Goal: Task Accomplishment & Management: Manage account settings

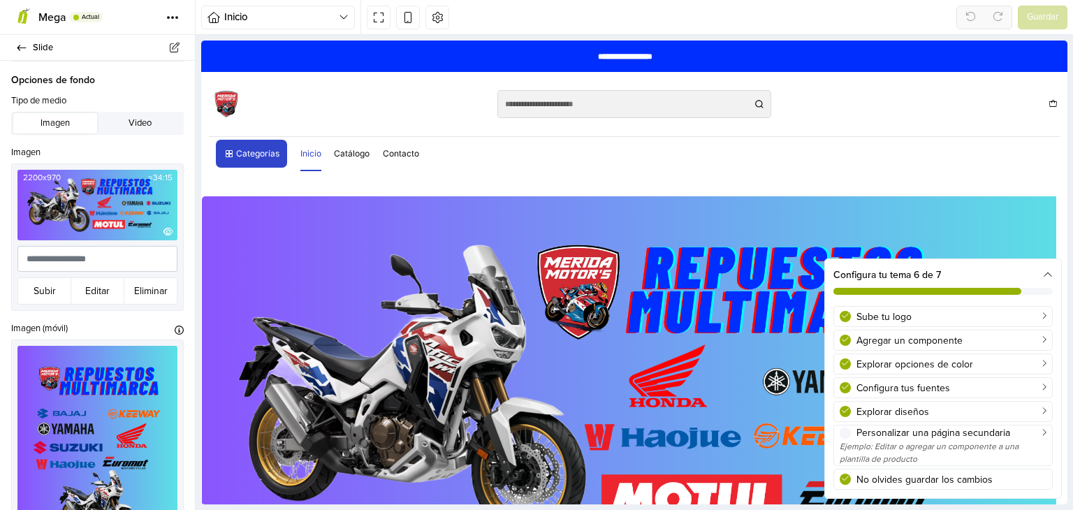
click at [92, 198] on img at bounding box center [97, 205] width 160 height 71
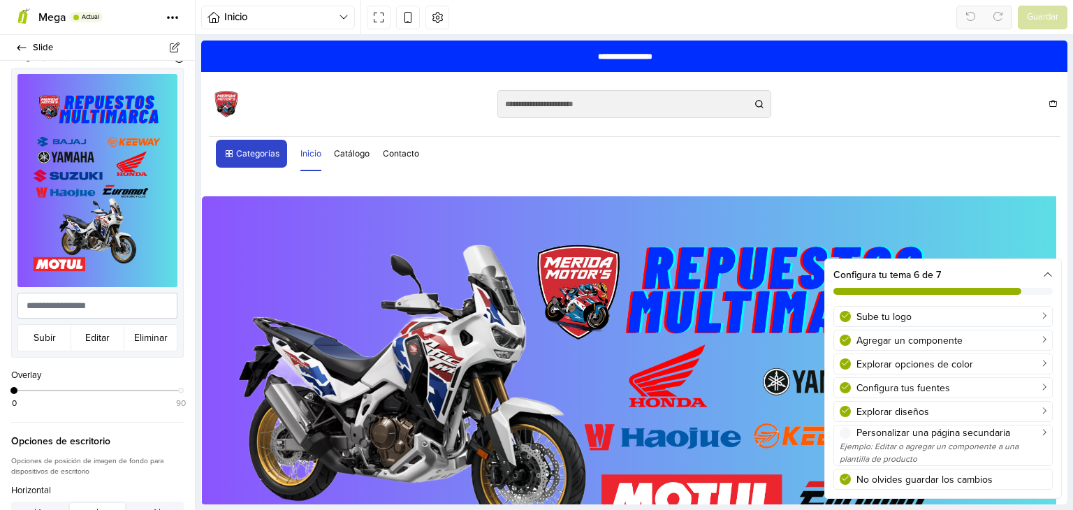
scroll to position [277, 0]
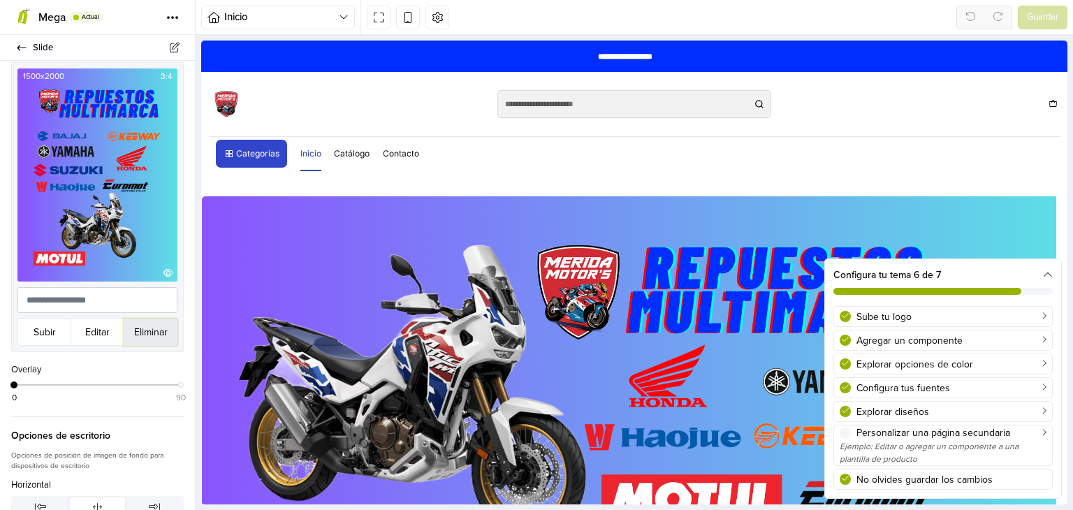
click at [151, 319] on button "Eliminar" at bounding box center [151, 332] width 54 height 27
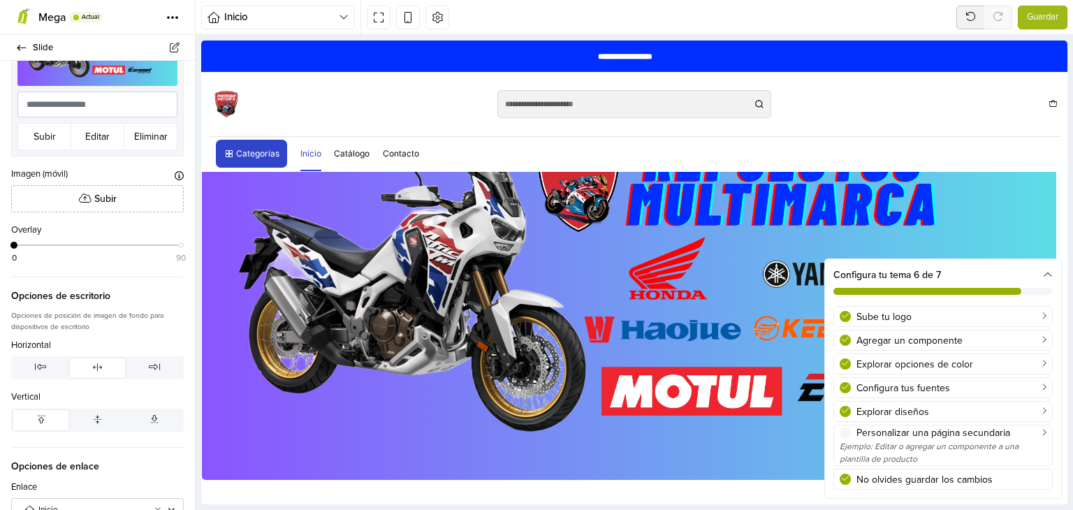
scroll to position [152, 0]
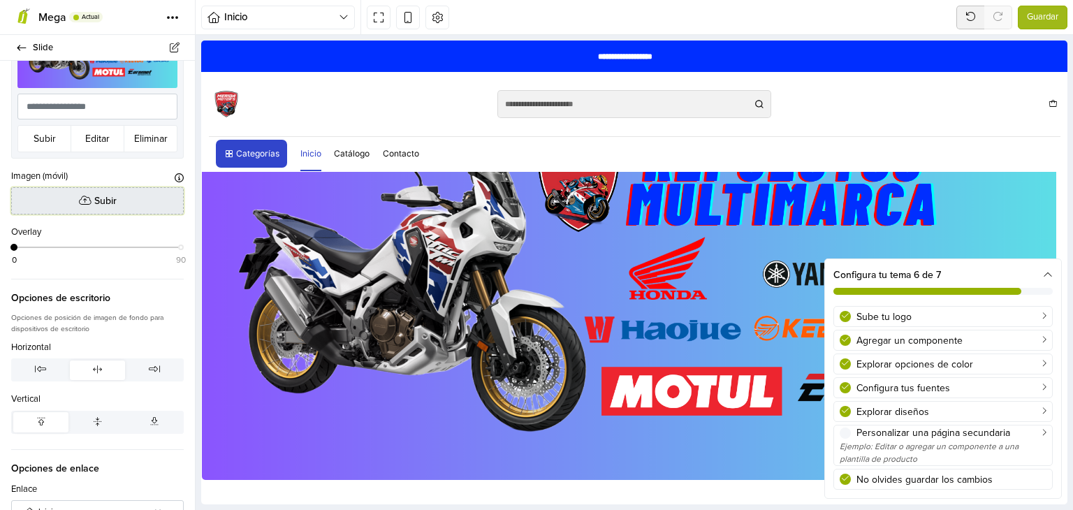
click at [105, 196] on span "Subir" at bounding box center [105, 200] width 22 height 15
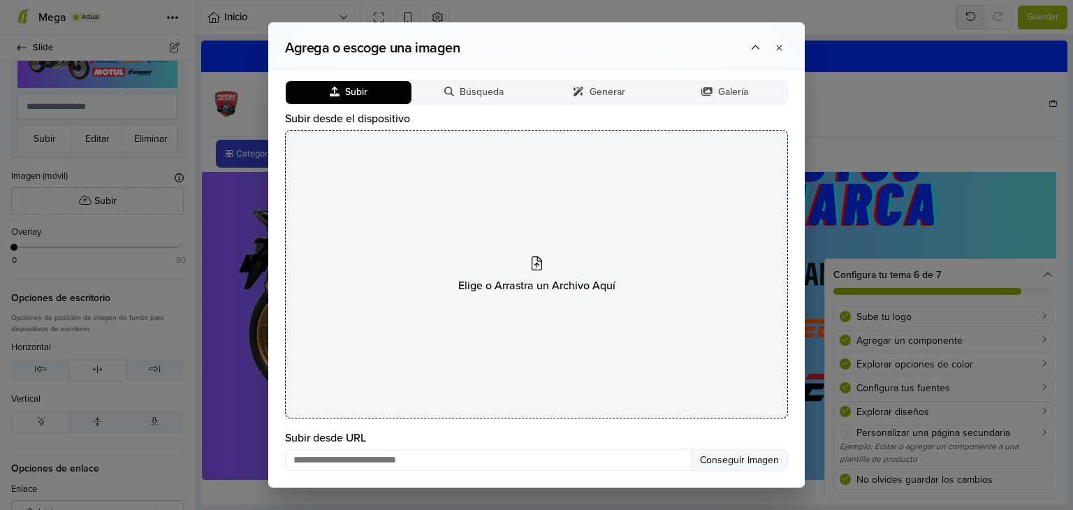
click at [527, 274] on div "Elige o Arrastra un Archivo Aquí" at bounding box center [536, 274] width 503 height 289
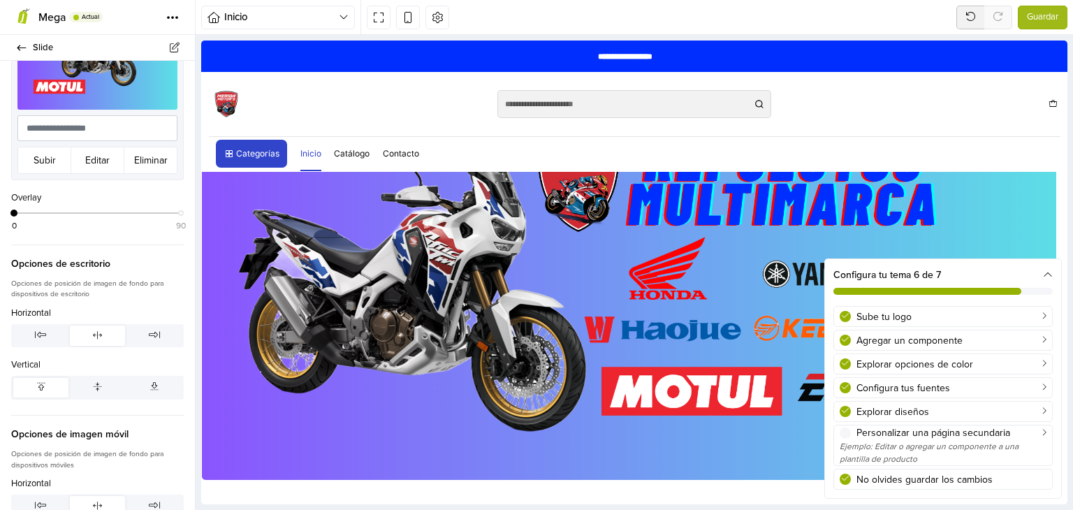
scroll to position [452, 0]
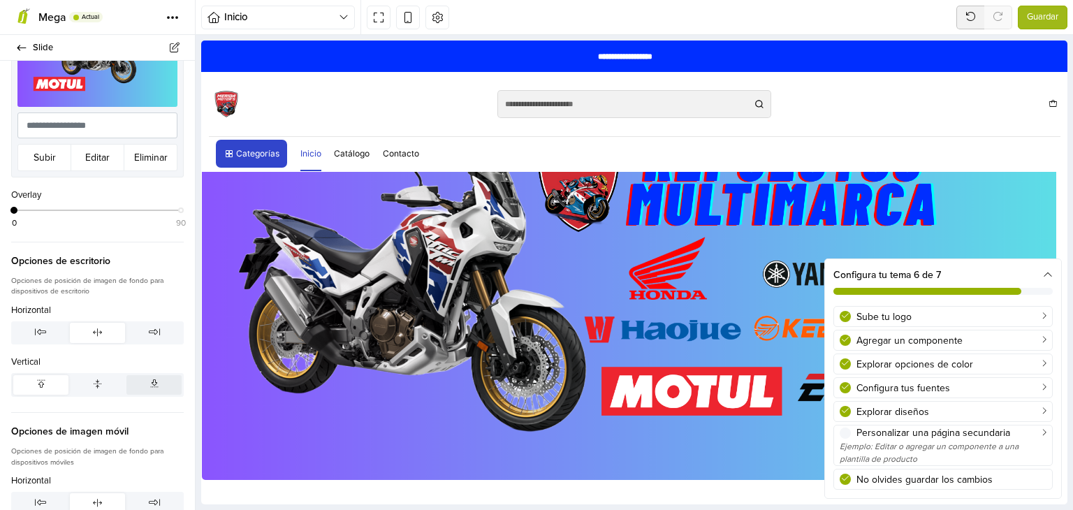
click at [150, 379] on icon "button" at bounding box center [154, 383] width 8 height 9
click at [1034, 18] on span "Guardar" at bounding box center [1042, 17] width 31 height 14
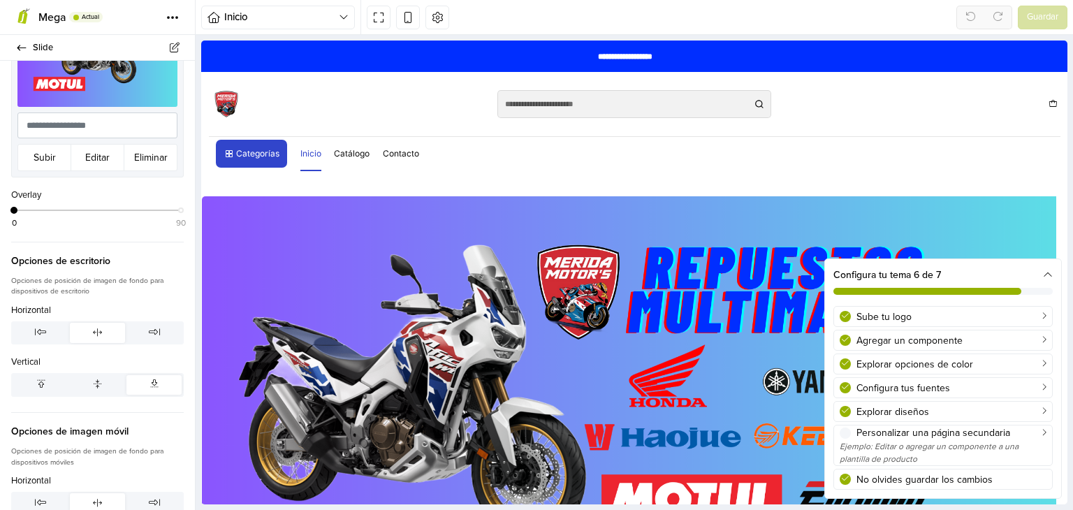
scroll to position [0, 0]
click at [37, 379] on icon "button" at bounding box center [41, 383] width 8 height 9
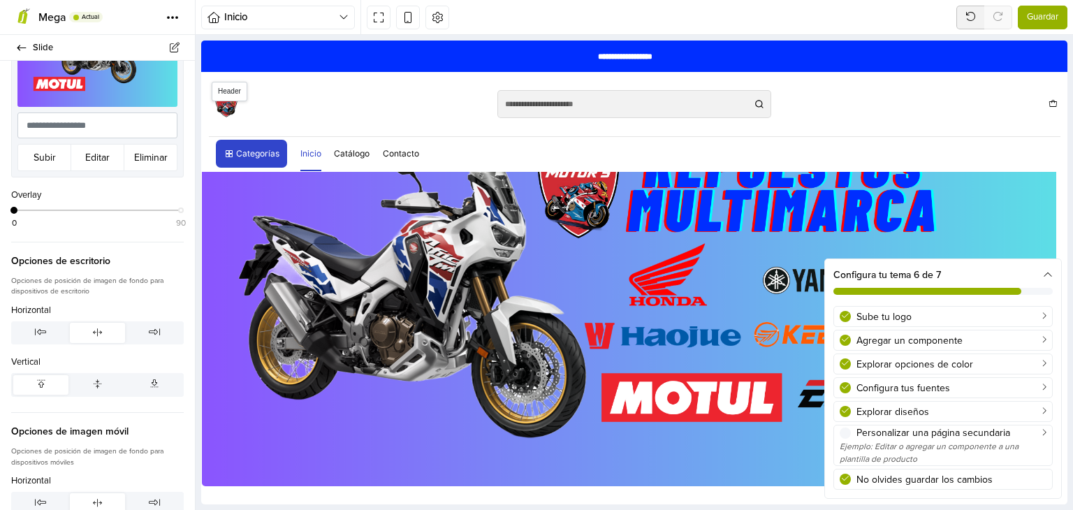
scroll to position [108, 0]
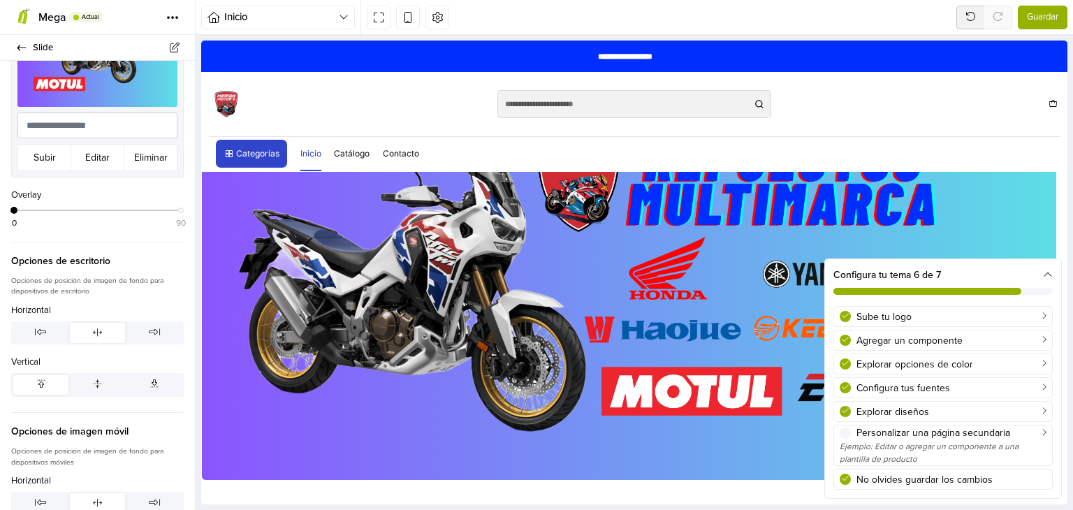
click at [1042, 12] on span "Guardar" at bounding box center [1042, 17] width 31 height 14
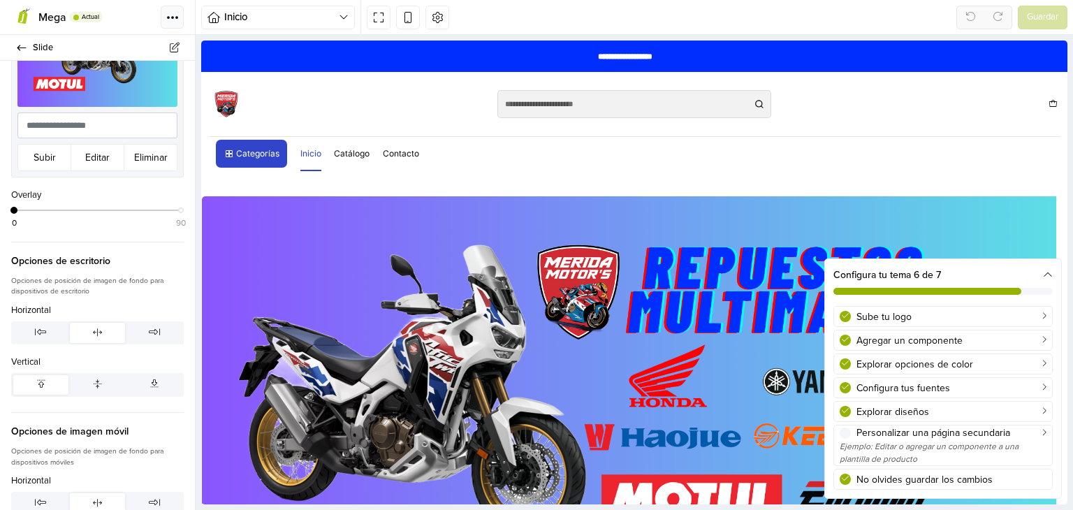
scroll to position [0, 0]
click at [37, 379] on icon "button" at bounding box center [41, 383] width 8 height 9
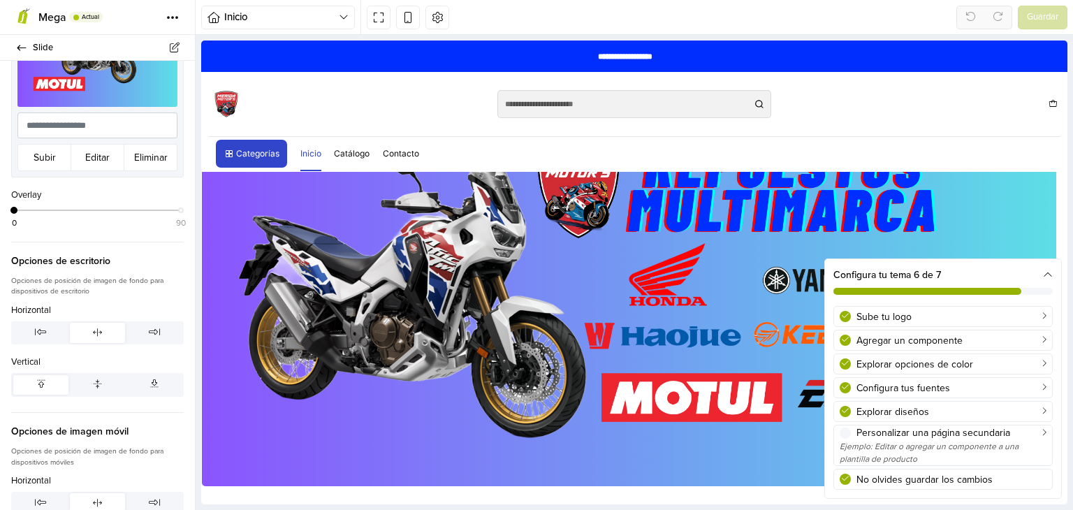
scroll to position [108, 0]
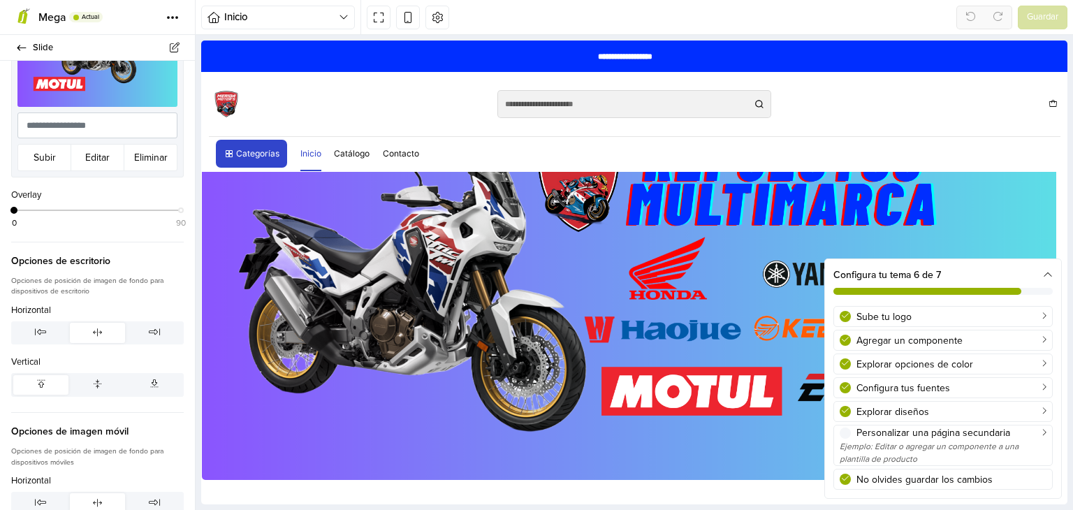
click at [40, 379] on icon "button" at bounding box center [41, 383] width 8 height 9
click at [411, 20] on icon at bounding box center [408, 17] width 12 height 12
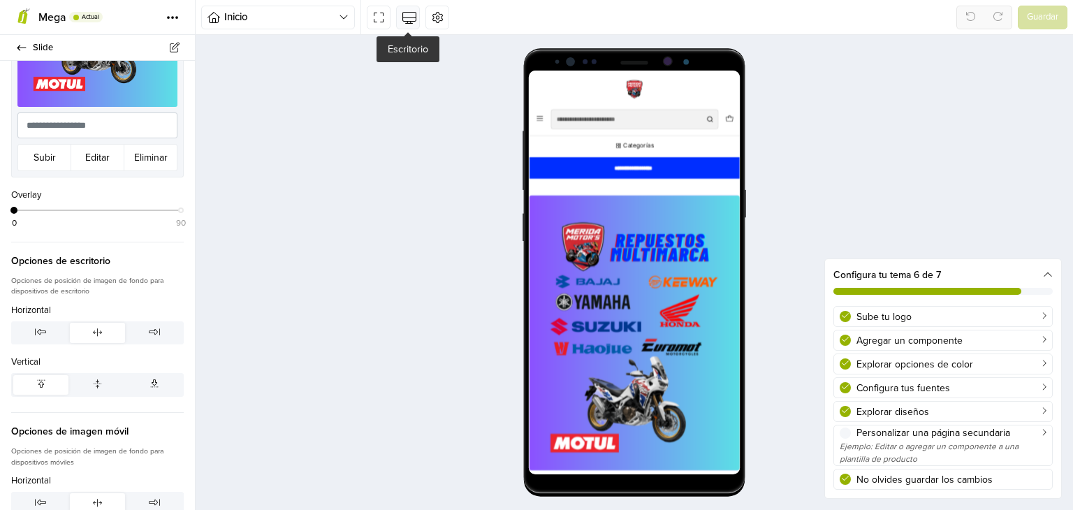
scroll to position [0, 0]
click at [20, 51] on icon at bounding box center [21, 47] width 11 height 9
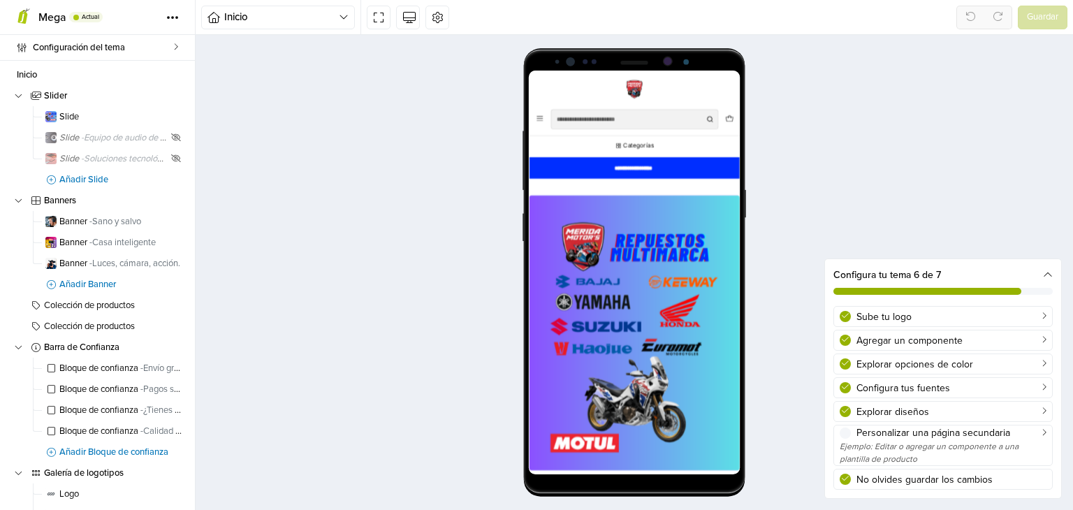
scroll to position [147, 0]
click at [682, 91] on img at bounding box center [678, 97] width 35 height 35
select select "**"
select select "******"
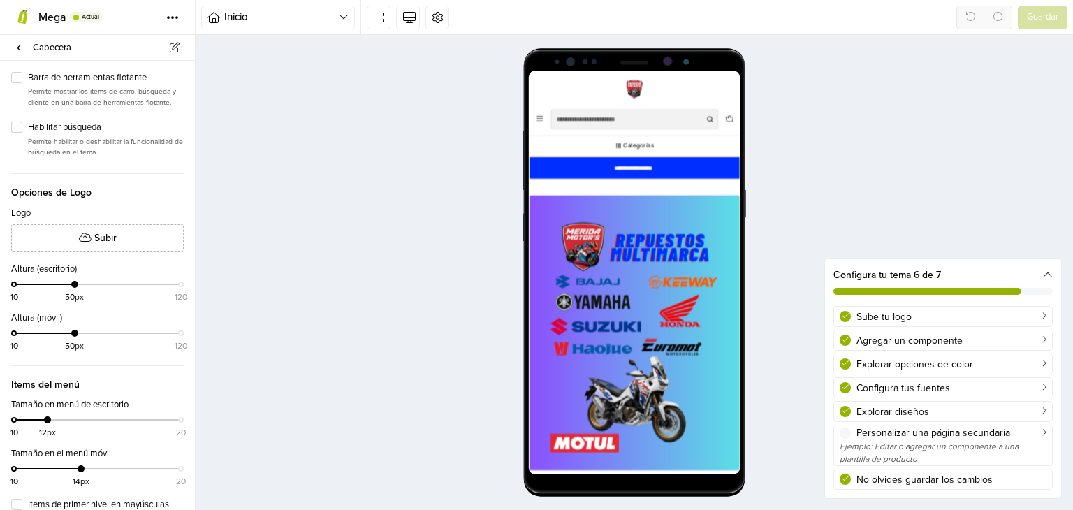
scroll to position [297, 0]
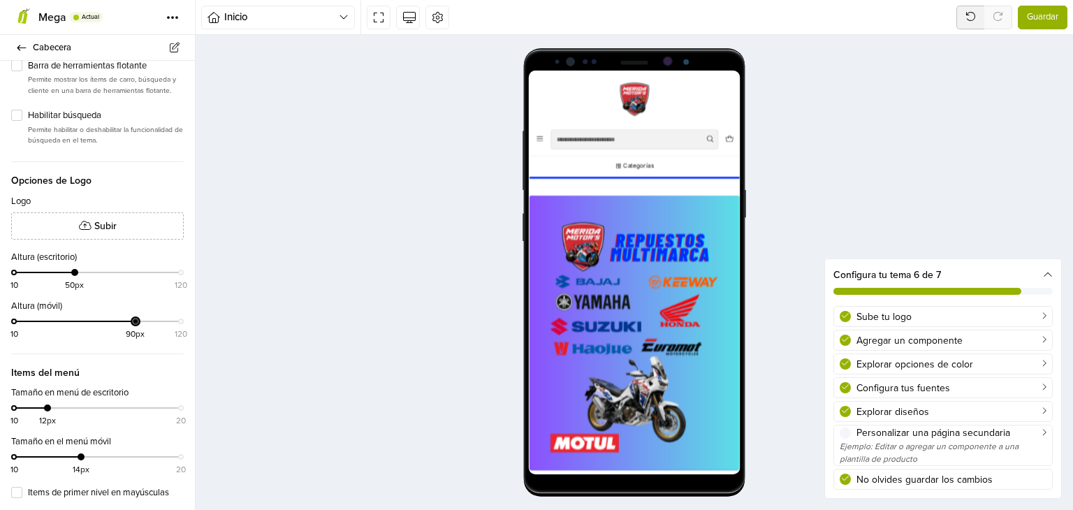
drag, startPoint x: 74, startPoint y: 331, endPoint x: 133, endPoint y: 338, distance: 59.1
click at [132, 337] on div "10 90px 120" at bounding box center [97, 327] width 167 height 20
click at [1035, 9] on button "Guardar" at bounding box center [1043, 18] width 50 height 24
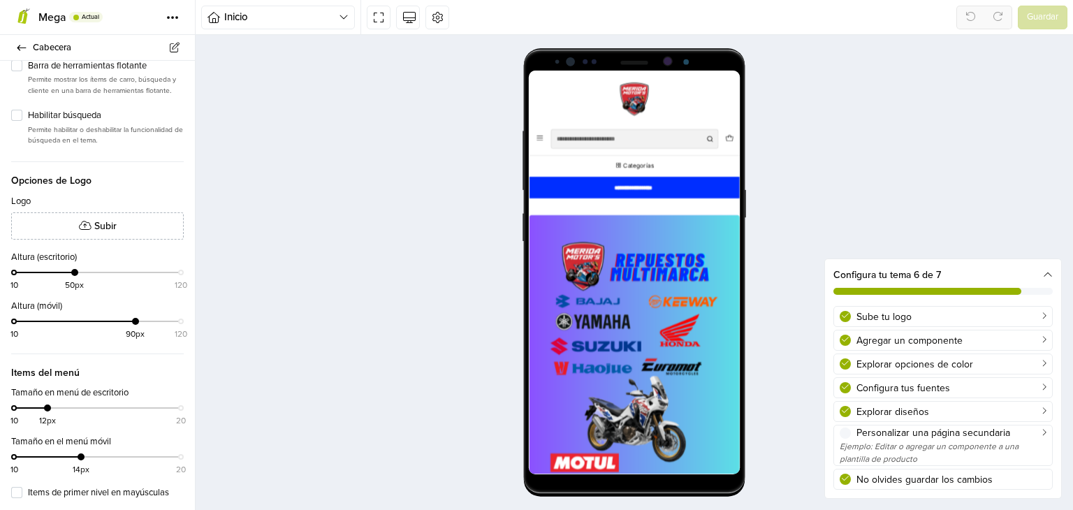
scroll to position [0, 0]
click at [722, 198] on button "Categorías" at bounding box center [678, 206] width 300 height 30
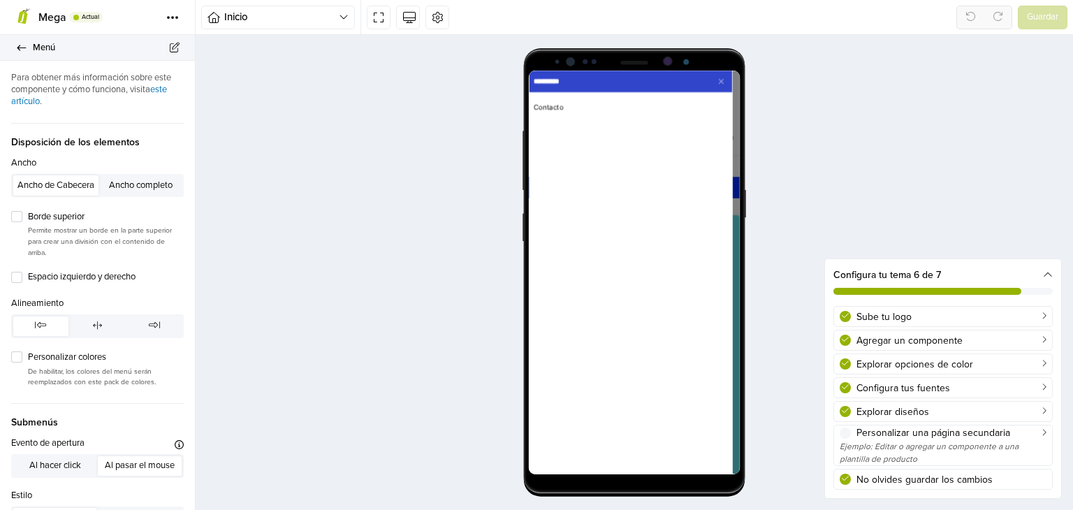
click at [17, 47] on icon at bounding box center [21, 48] width 9 height 6
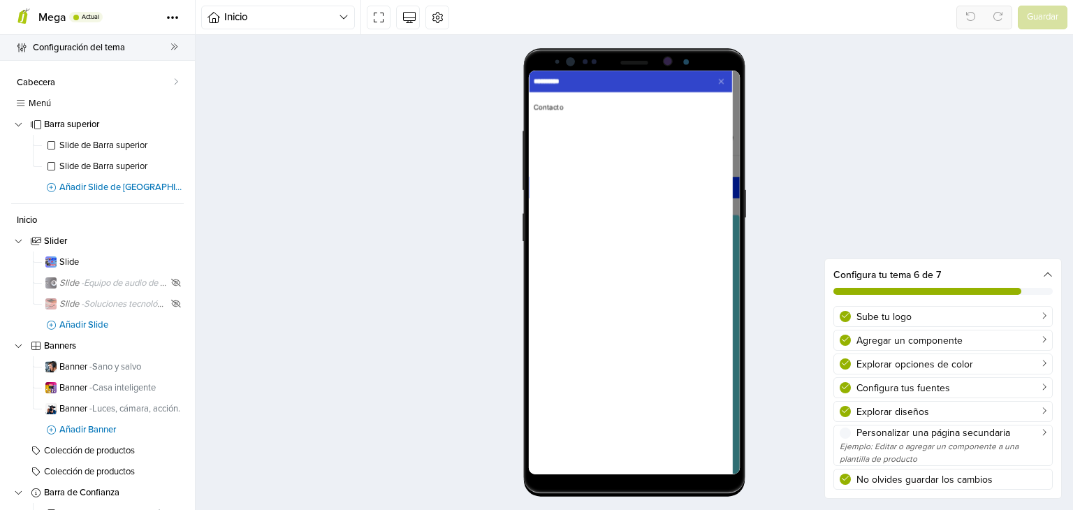
click at [21, 48] on icon at bounding box center [21, 47] width 11 height 9
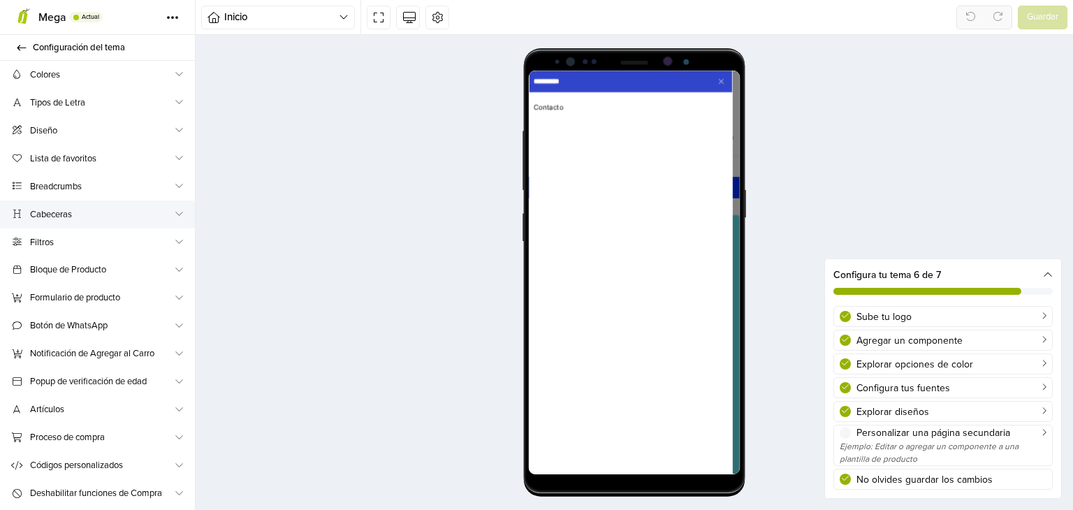
click at [85, 221] on span "Cabeceras" at bounding box center [101, 214] width 143 height 15
select select "******"
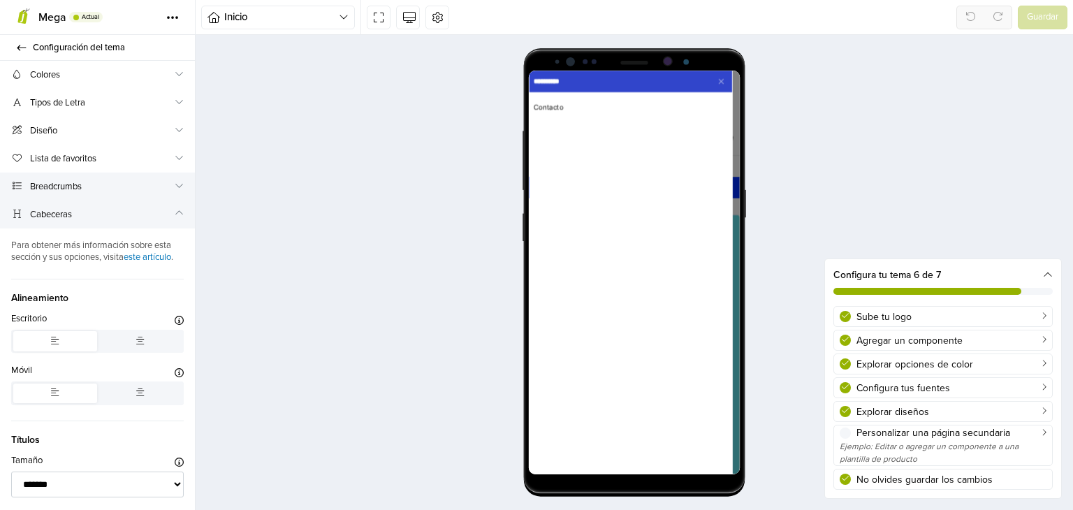
click at [78, 190] on span "Breadcrumbs" at bounding box center [101, 187] width 143 height 15
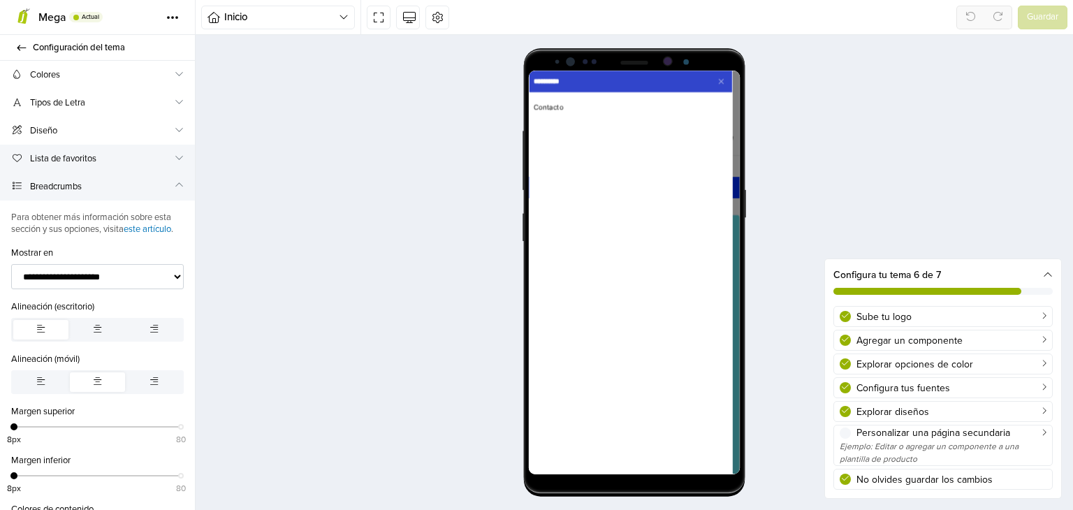
click at [79, 160] on span "Lista de favoritos" at bounding box center [101, 159] width 143 height 15
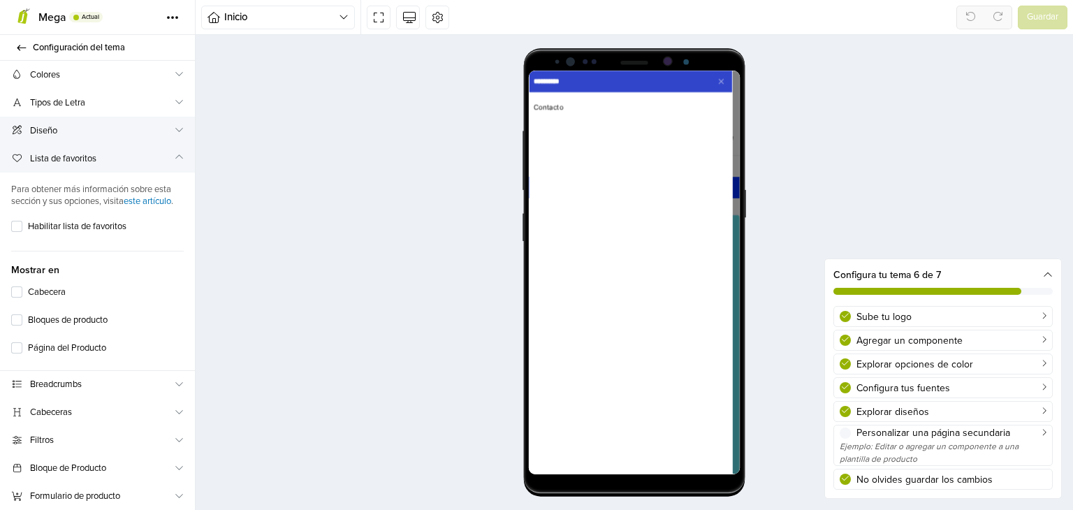
click at [78, 133] on span "Diseño" at bounding box center [101, 131] width 143 height 15
select select "******"
select select "*****"
select select "*******"
select select "*********"
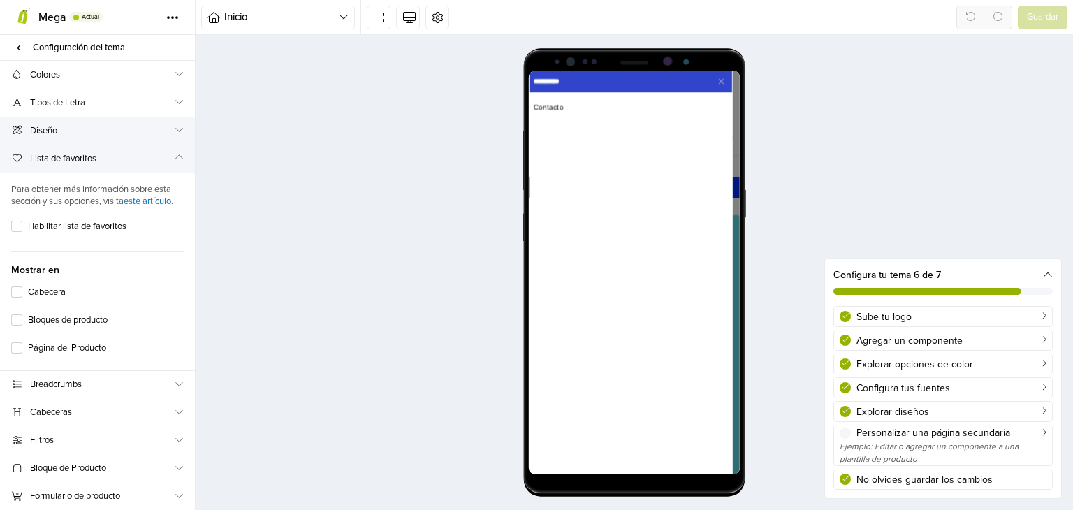
select select "*******"
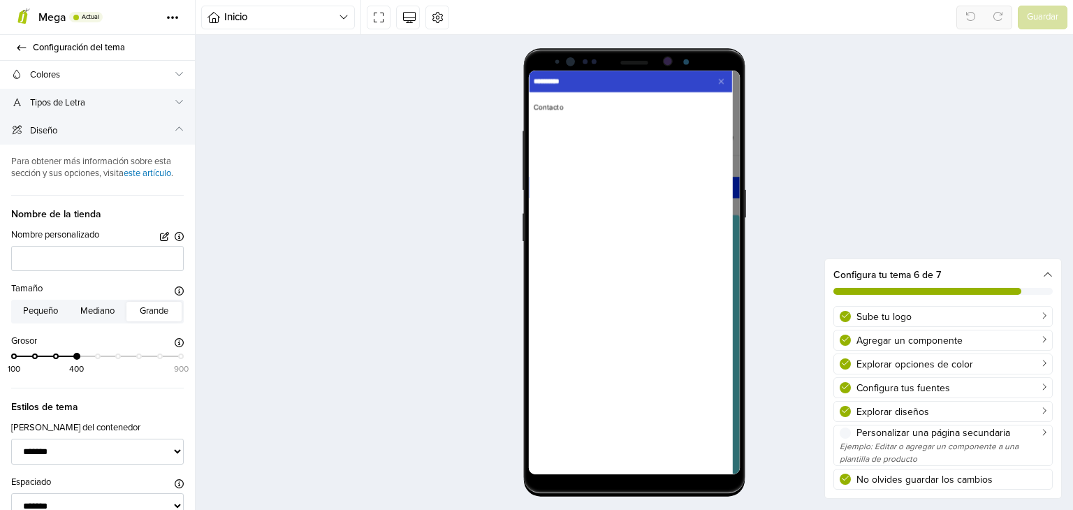
click at [78, 110] on span "Tipos de Letra" at bounding box center [101, 103] width 143 height 15
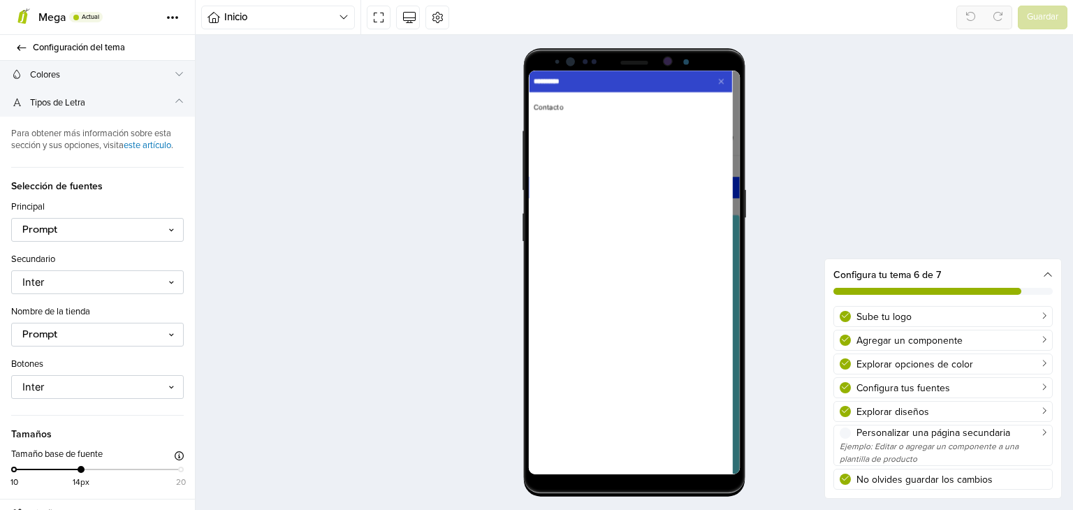
click at [76, 79] on span "Colores" at bounding box center [101, 75] width 143 height 15
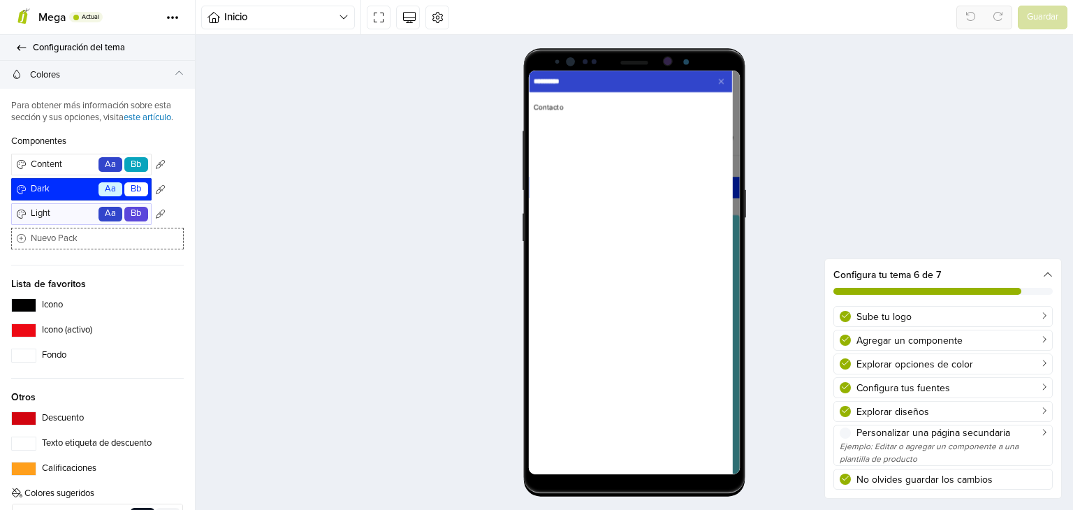
click at [18, 44] on icon at bounding box center [21, 47] width 11 height 9
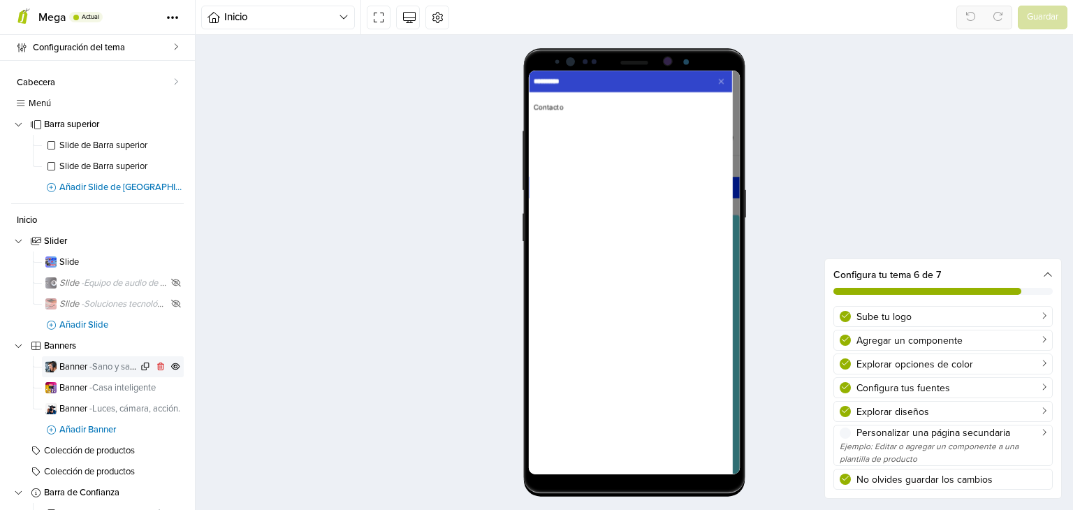
click at [82, 365] on span "Banner - Sano y salvo" at bounding box center [98, 367] width 78 height 9
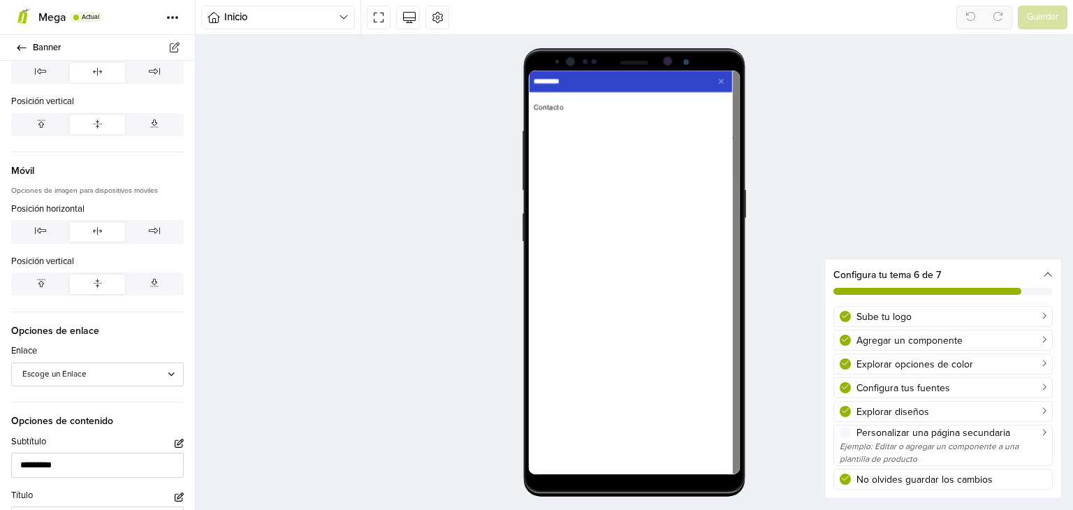
scroll to position [436, 0]
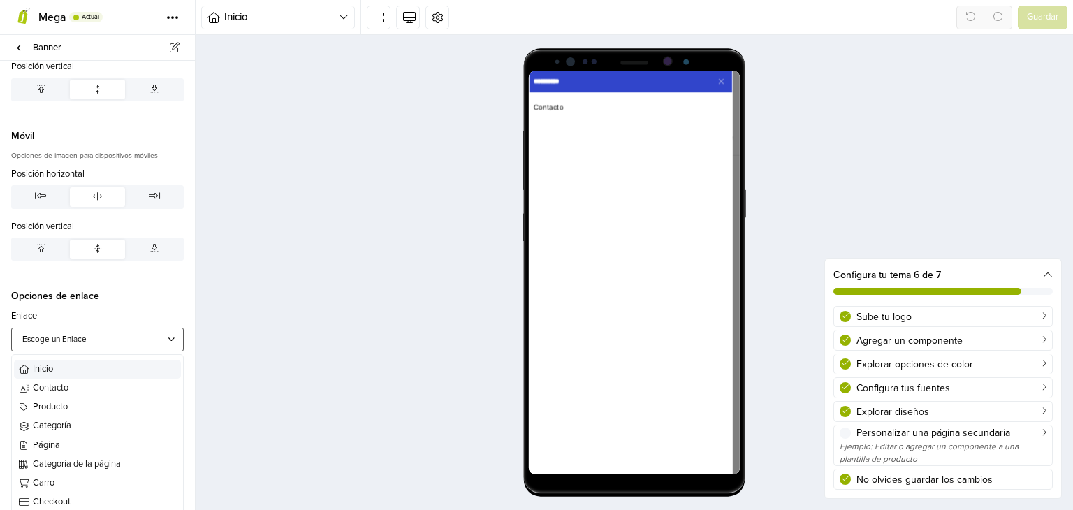
click at [168, 338] on div at bounding box center [173, 339] width 10 height 18
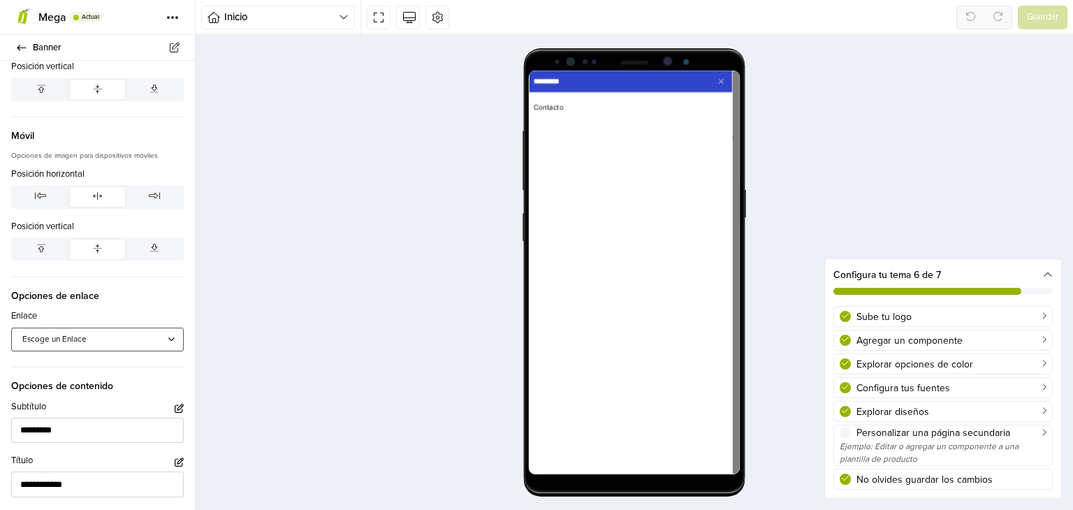
click at [168, 338] on div at bounding box center [173, 339] width 10 height 18
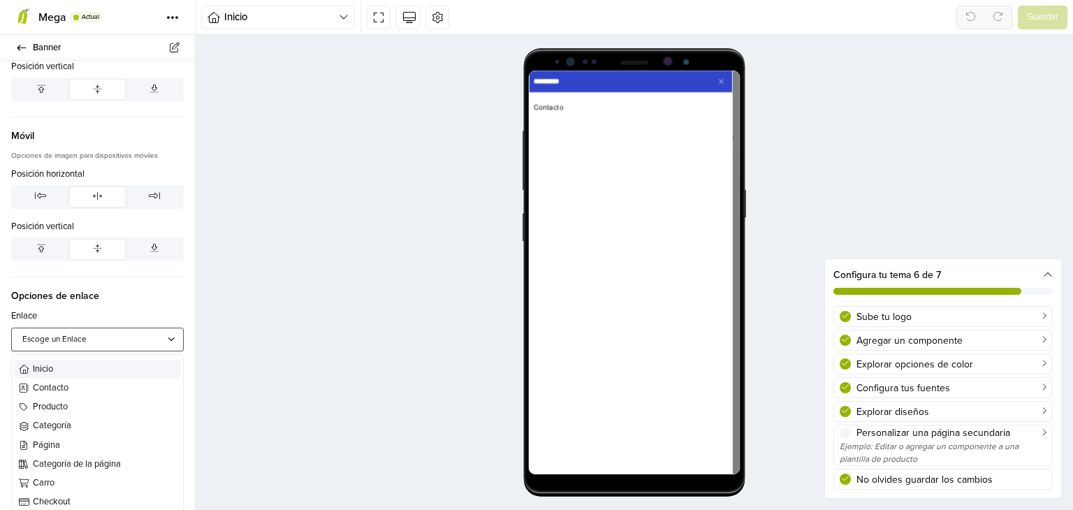
scroll to position [0, 0]
click at [184, 300] on div "**********" at bounding box center [97, 259] width 195 height 1247
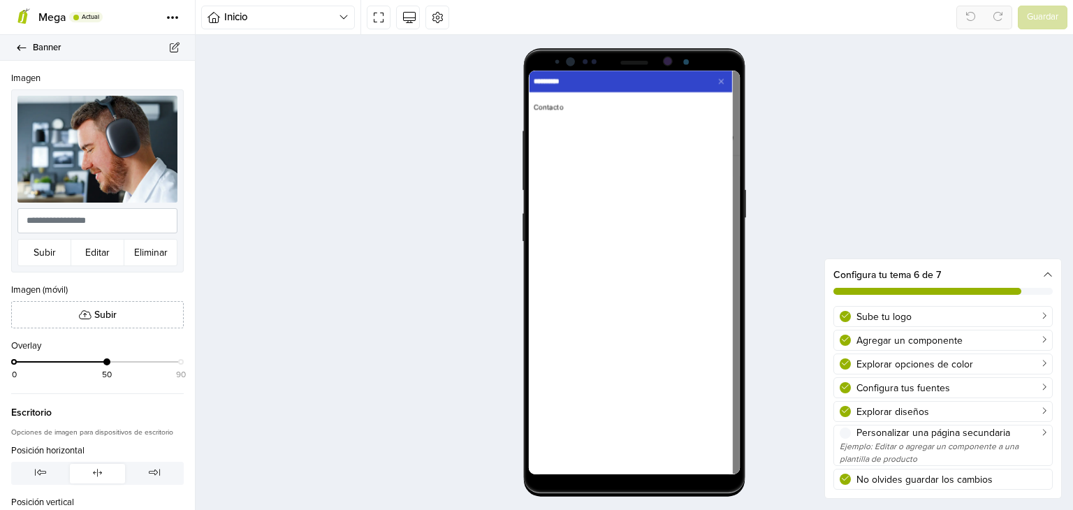
click at [14, 45] on link "Banner" at bounding box center [97, 48] width 195 height 26
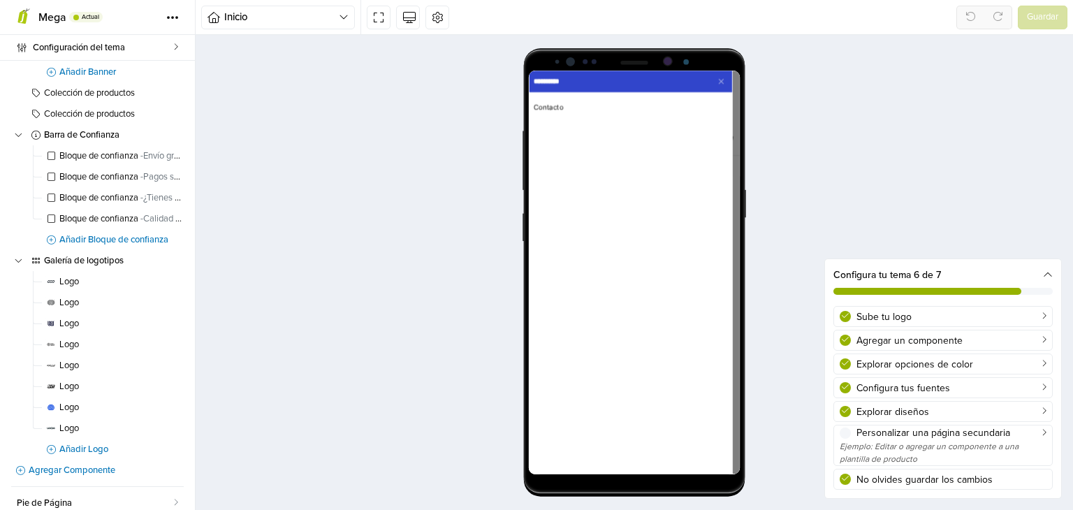
scroll to position [380, 0]
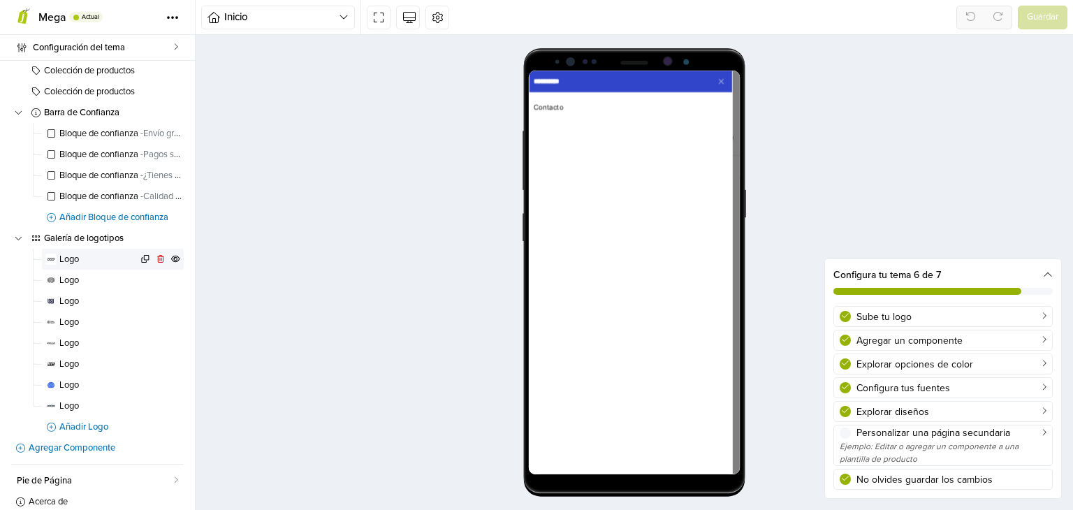
click at [93, 256] on span "Logo" at bounding box center [98, 259] width 78 height 9
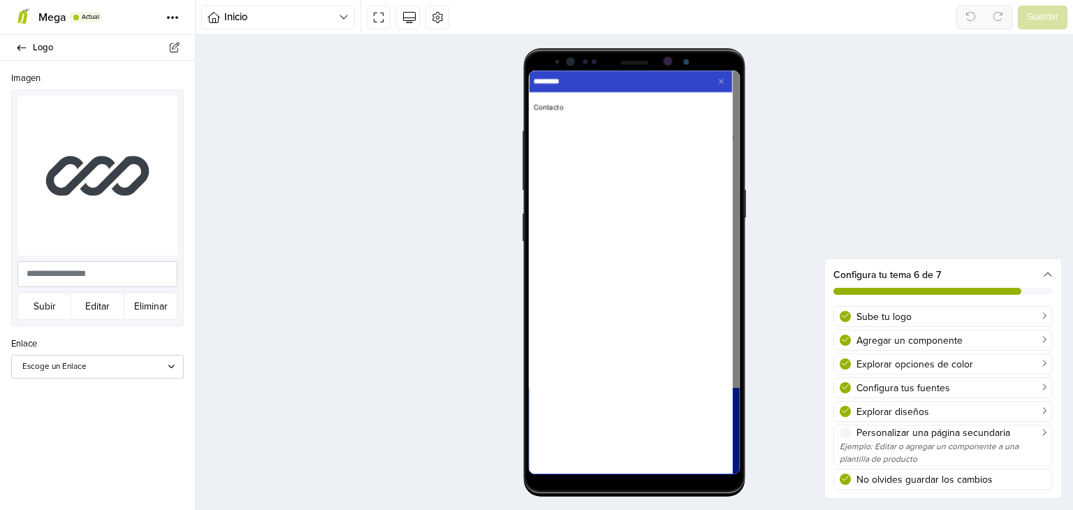
scroll to position [3138, 0]
click at [49, 302] on button "Subir" at bounding box center [44, 306] width 54 height 27
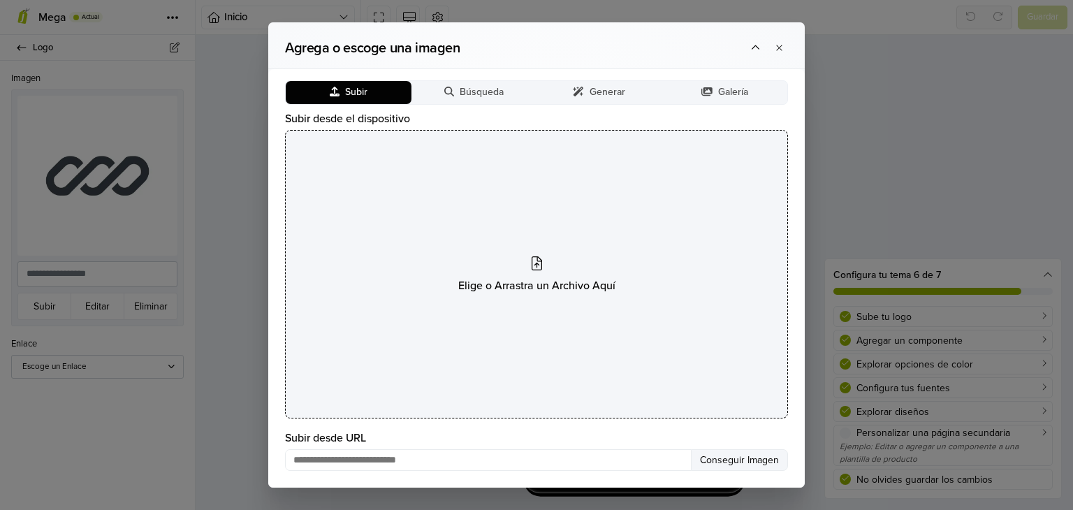
click at [541, 277] on span "Elige o Arrastra un Archivo Aquí" at bounding box center [536, 285] width 157 height 17
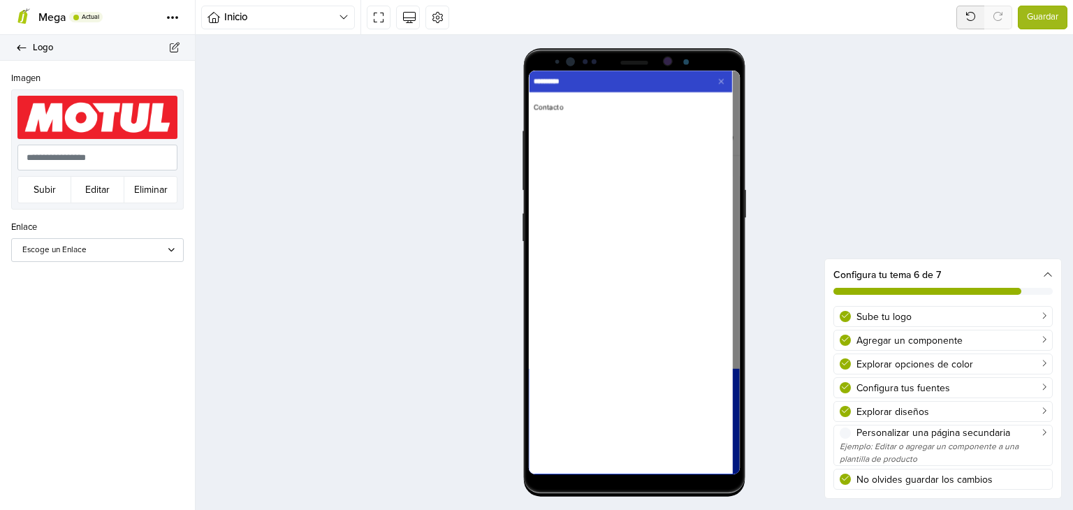
click at [18, 45] on icon at bounding box center [21, 47] width 11 height 9
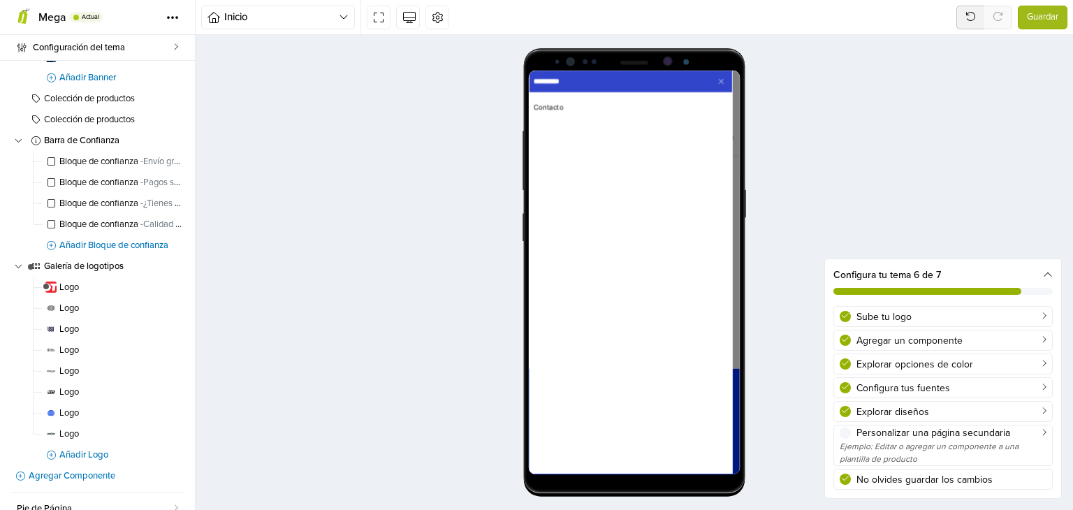
scroll to position [356, 0]
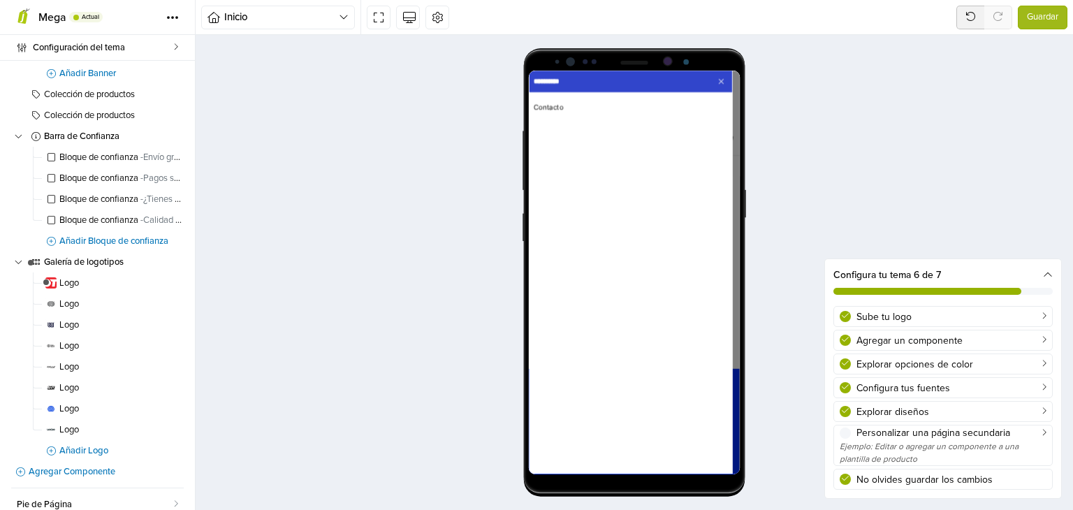
click at [802, 81] on icon "Cerrar" at bounding box center [801, 85] width 11 height 11
select select "**"
select select "******"
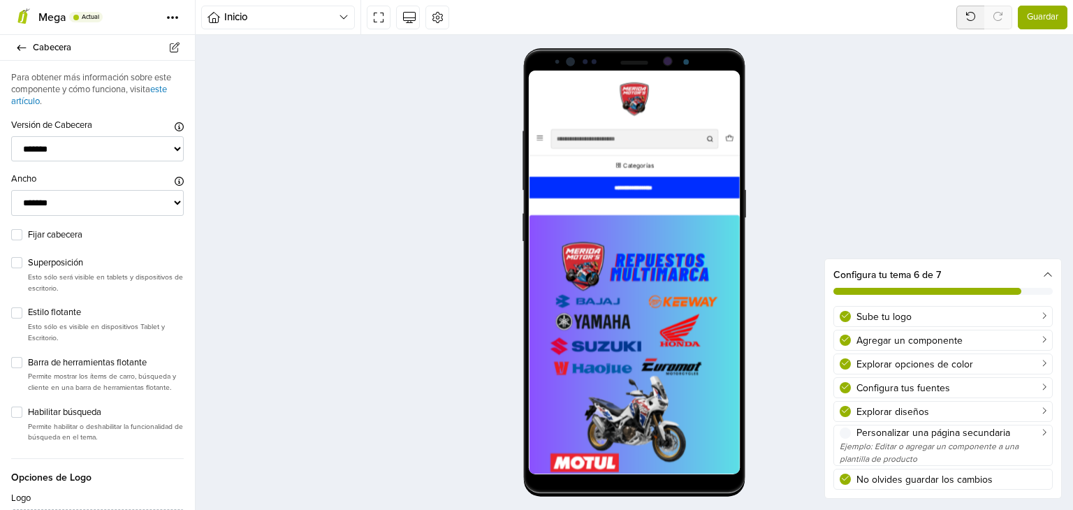
click at [1038, 21] on span "Guardar" at bounding box center [1042, 17] width 31 height 14
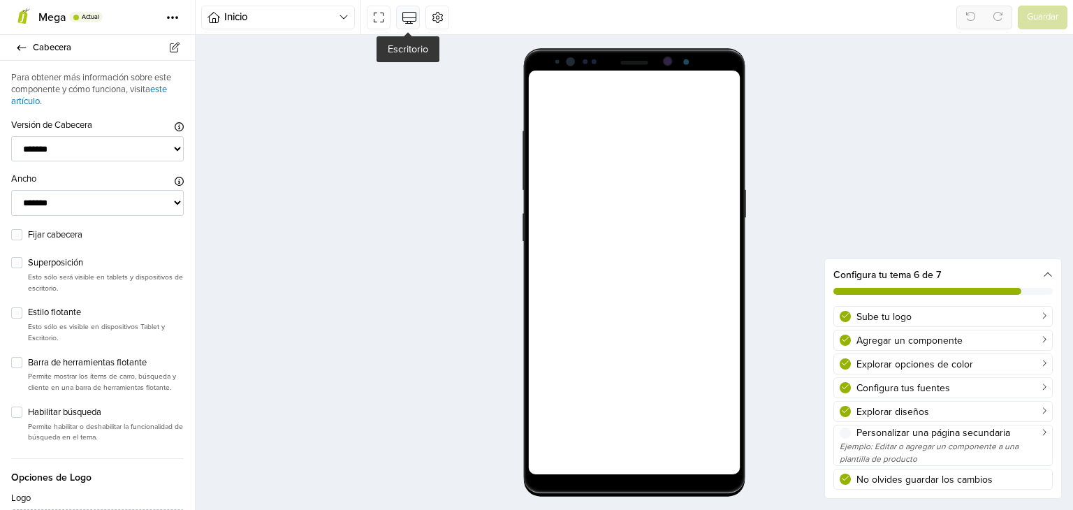
click at [408, 15] on icon at bounding box center [408, 17] width 12 height 12
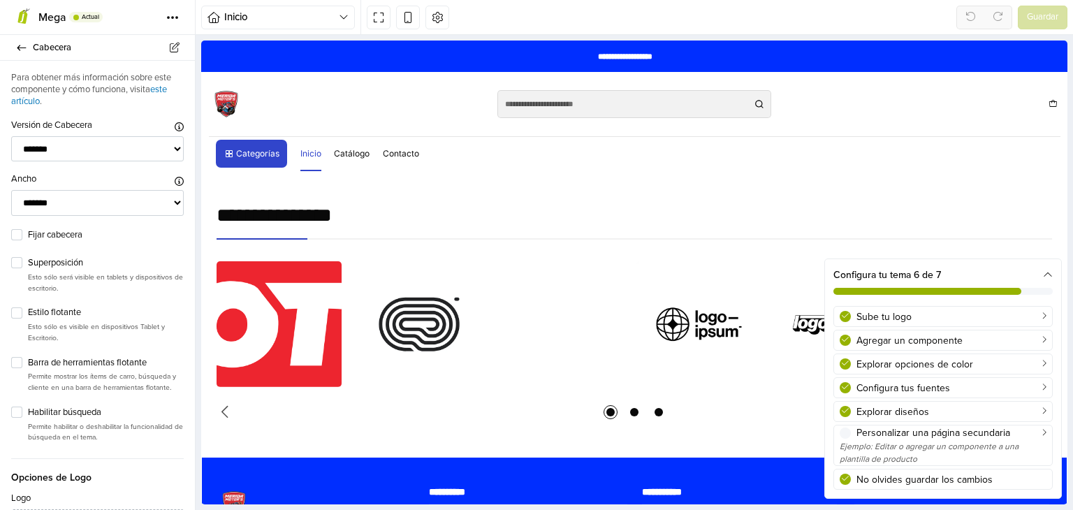
scroll to position [2121, 0]
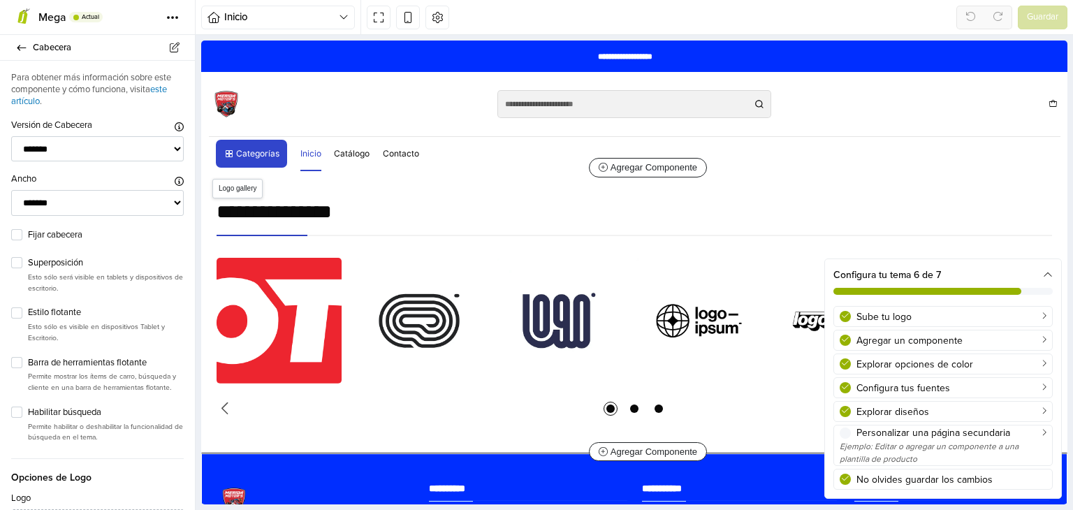
click at [288, 317] on img "1 / 8" at bounding box center [279, 320] width 125 height 125
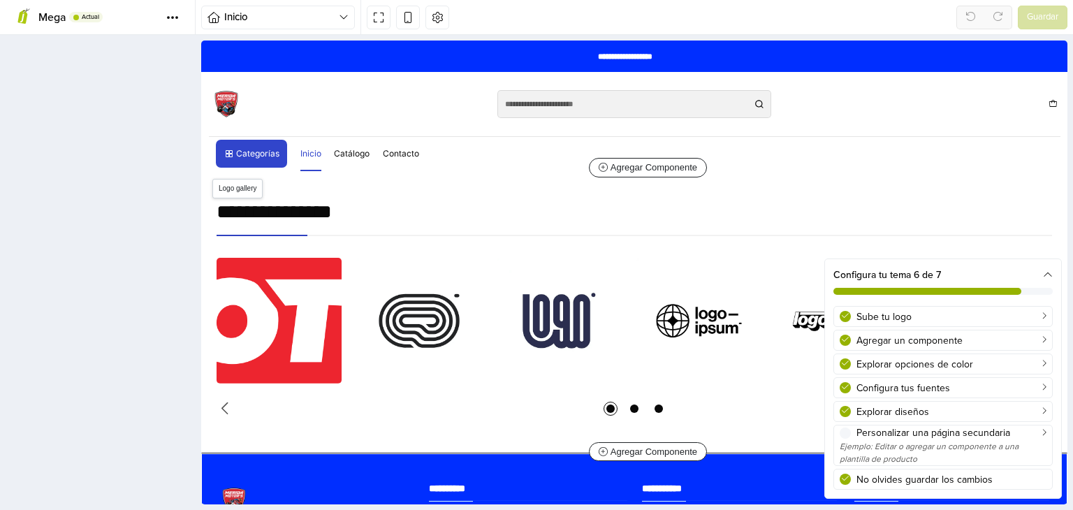
scroll to position [2143, 0]
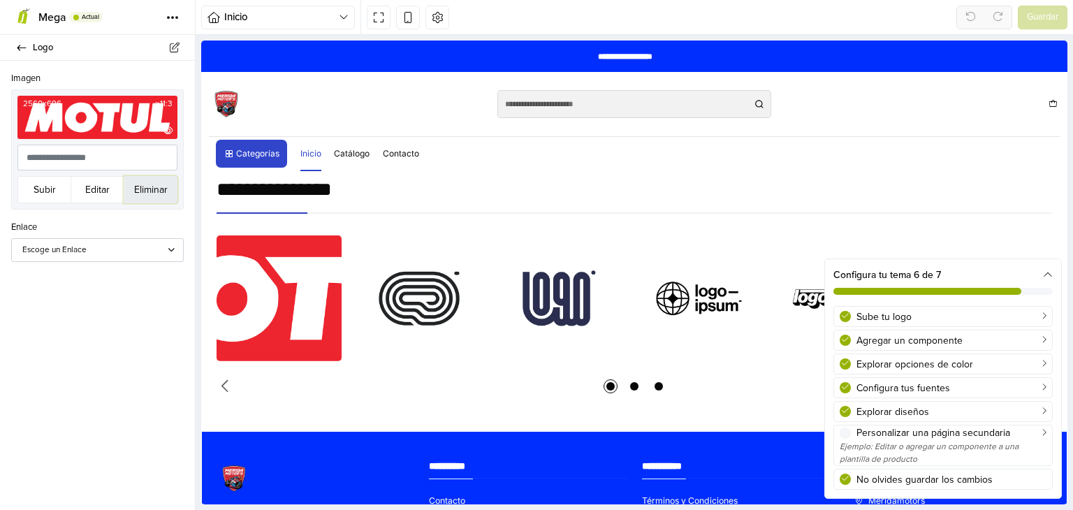
click at [158, 196] on button "Eliminar" at bounding box center [151, 189] width 54 height 27
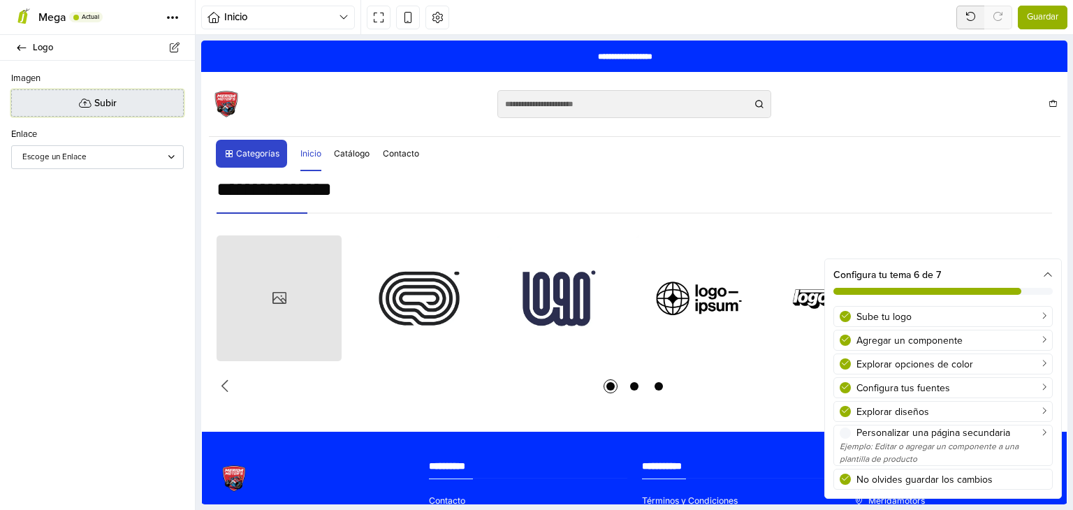
click at [96, 104] on span "Subir" at bounding box center [105, 103] width 22 height 15
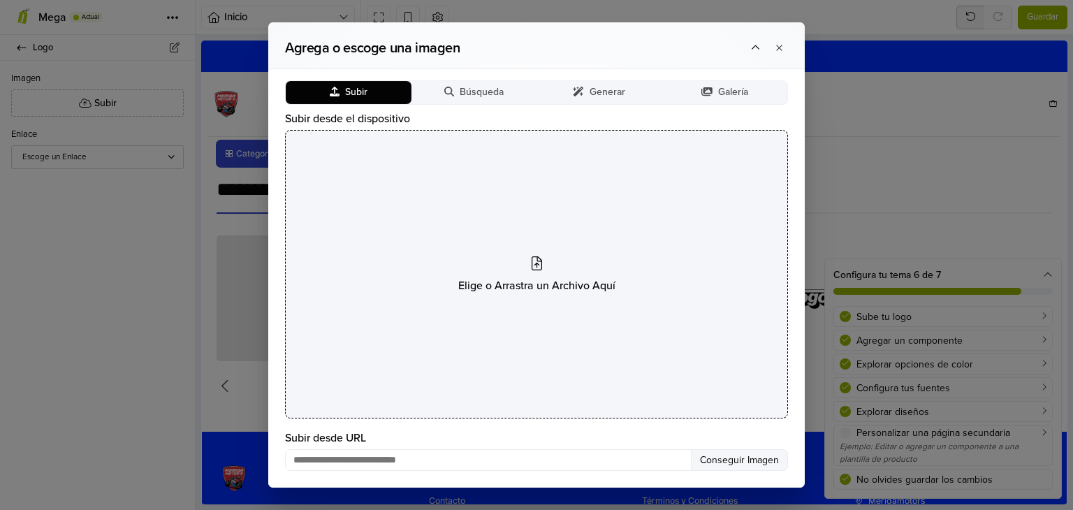
click at [535, 242] on div "Elige o Arrastra un Archivo Aquí" at bounding box center [536, 274] width 503 height 289
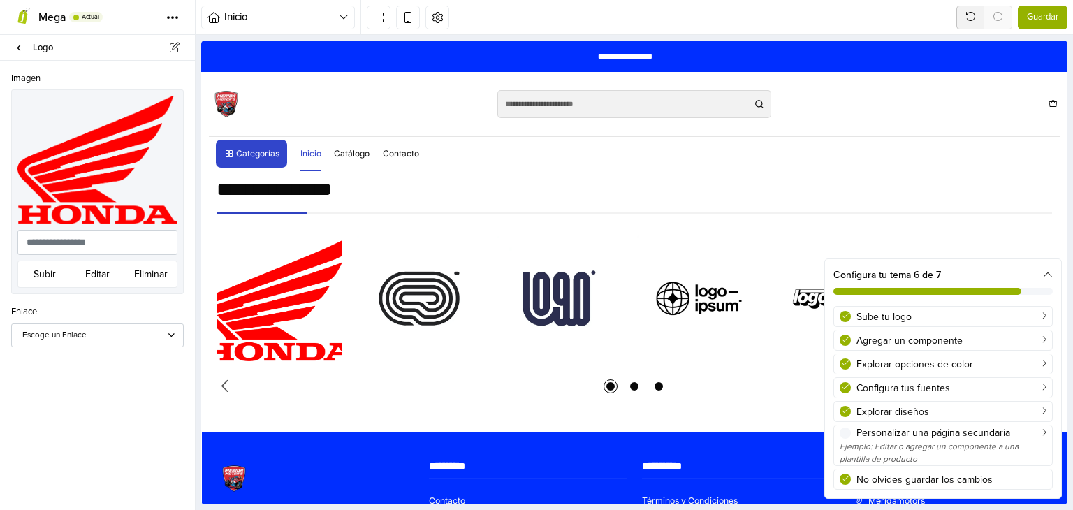
click at [1048, 22] on span "Guardar" at bounding box center [1042, 17] width 31 height 14
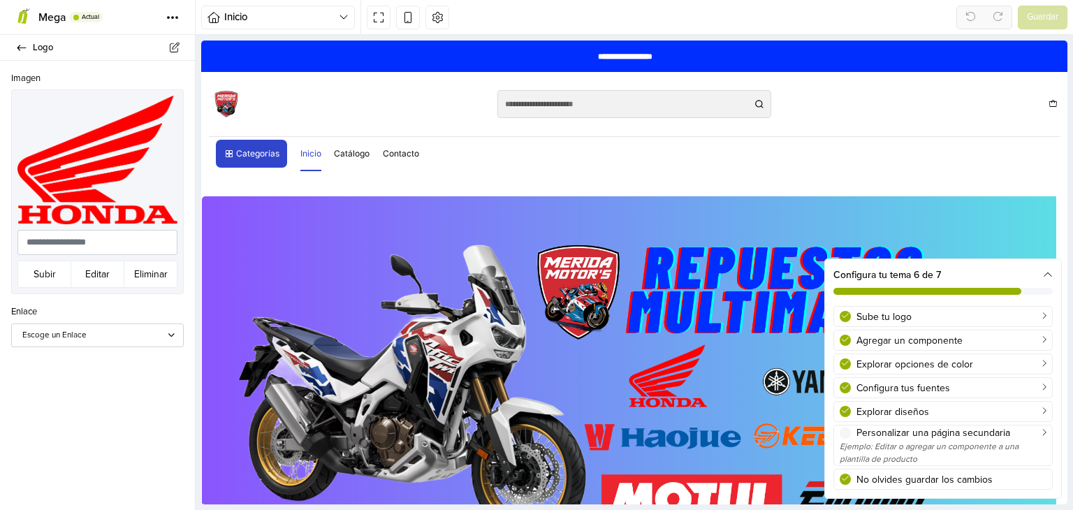
scroll to position [0, 0]
click at [22, 45] on icon at bounding box center [21, 47] width 11 height 9
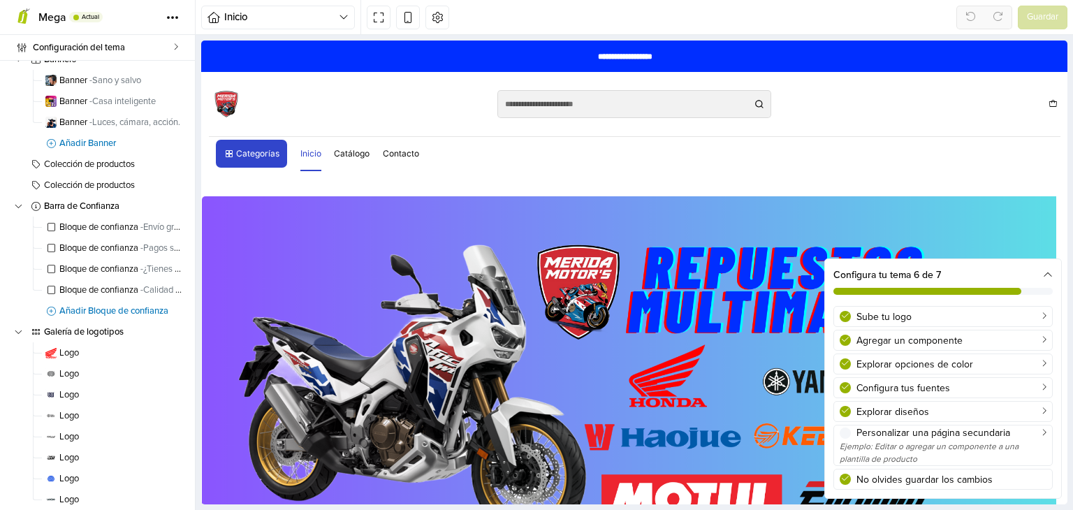
scroll to position [379, 0]
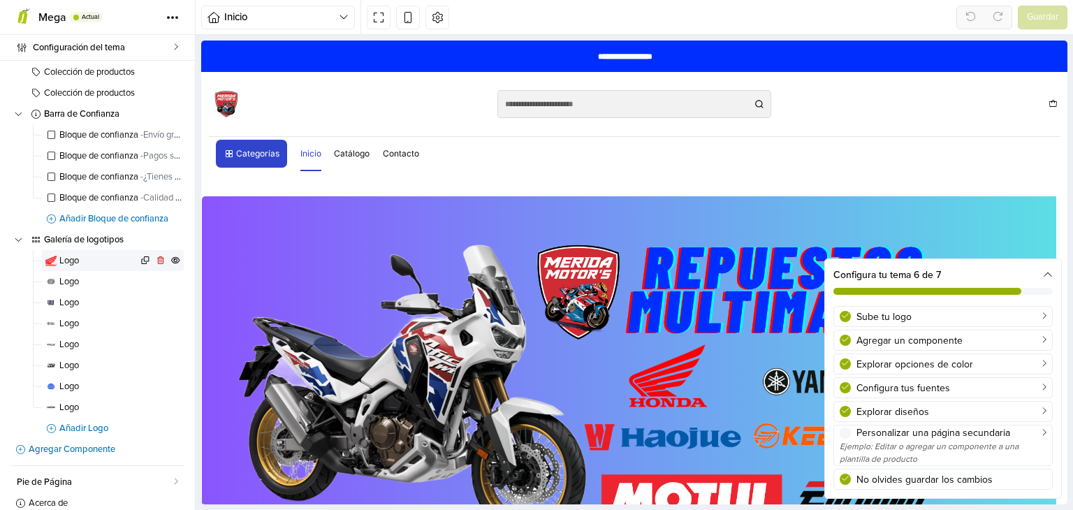
click at [89, 256] on span "Logo" at bounding box center [98, 260] width 78 height 9
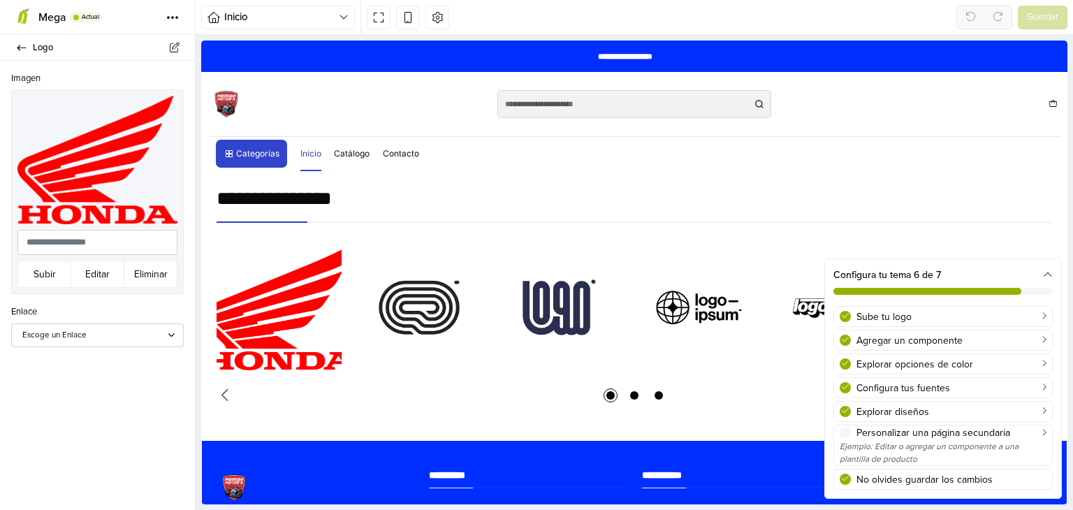
scroll to position [2143, 0]
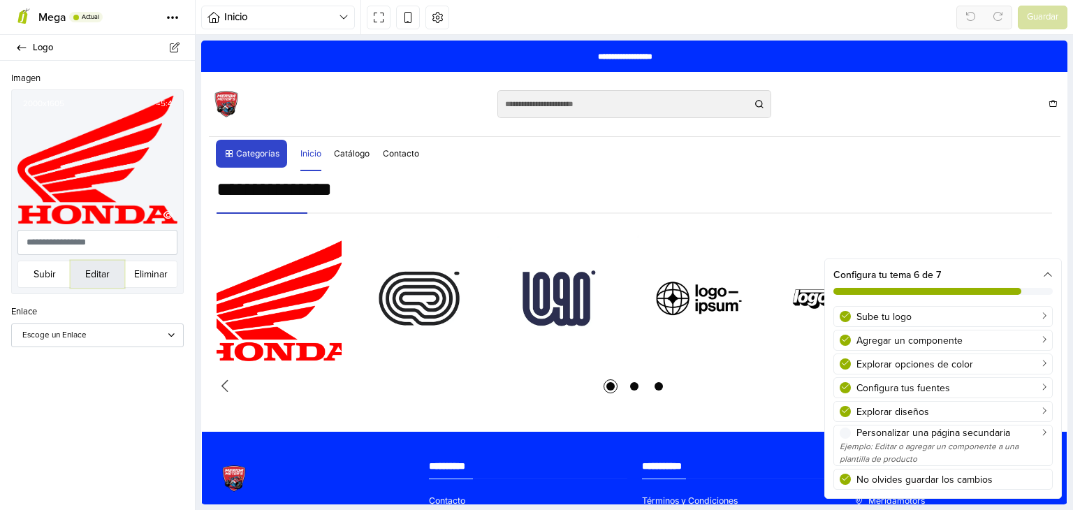
click at [109, 277] on button "Editar" at bounding box center [98, 274] width 54 height 27
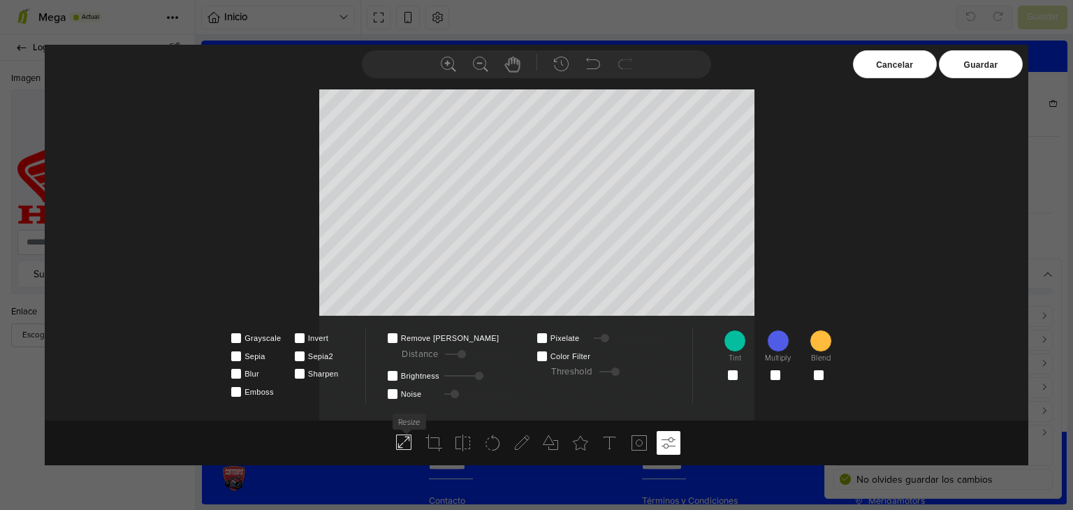
click at [400, 441] on icon at bounding box center [404, 442] width 17 height 17
type input "****"
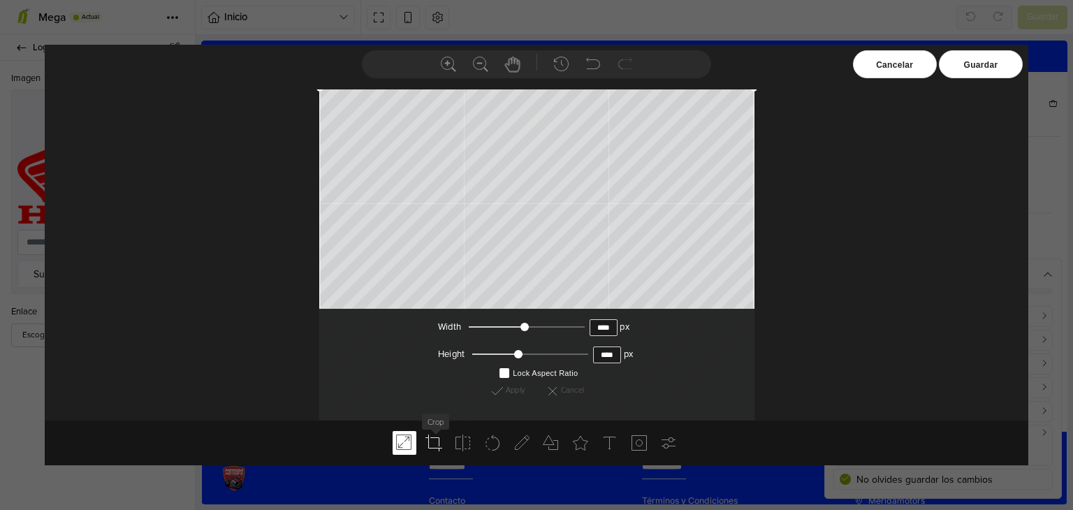
click at [433, 443] on icon at bounding box center [433, 442] width 17 height 17
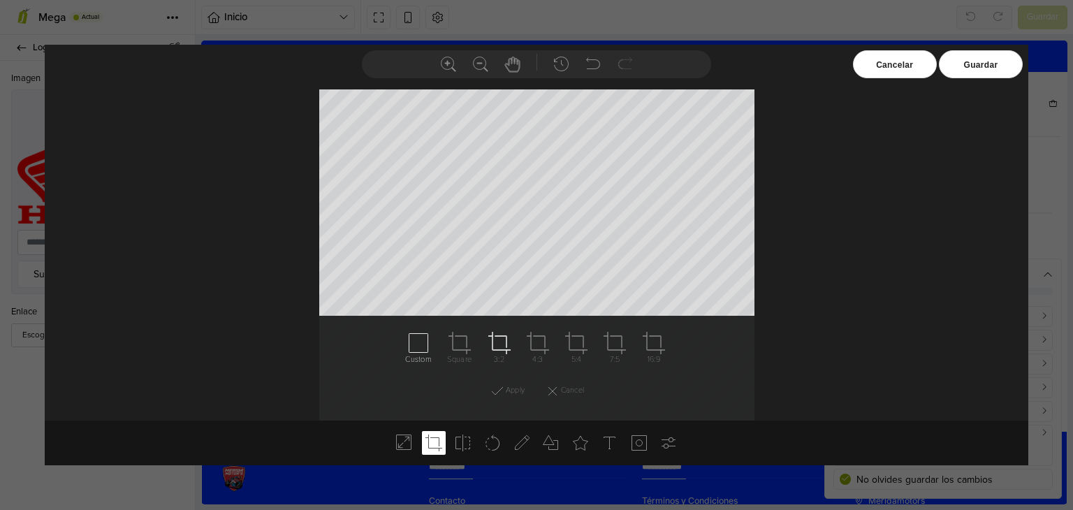
click at [502, 345] on icon at bounding box center [499, 343] width 22 height 22
click at [465, 441] on icon at bounding box center [463, 442] width 17 height 17
click at [905, 62] on div "Cancelar" at bounding box center [895, 64] width 84 height 28
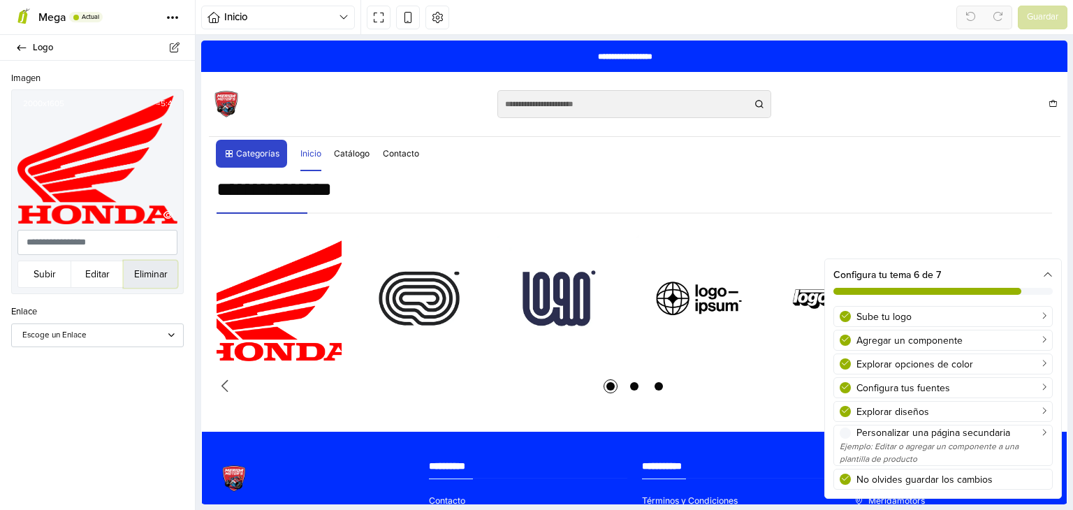
click at [133, 276] on button "Eliminar" at bounding box center [151, 274] width 54 height 27
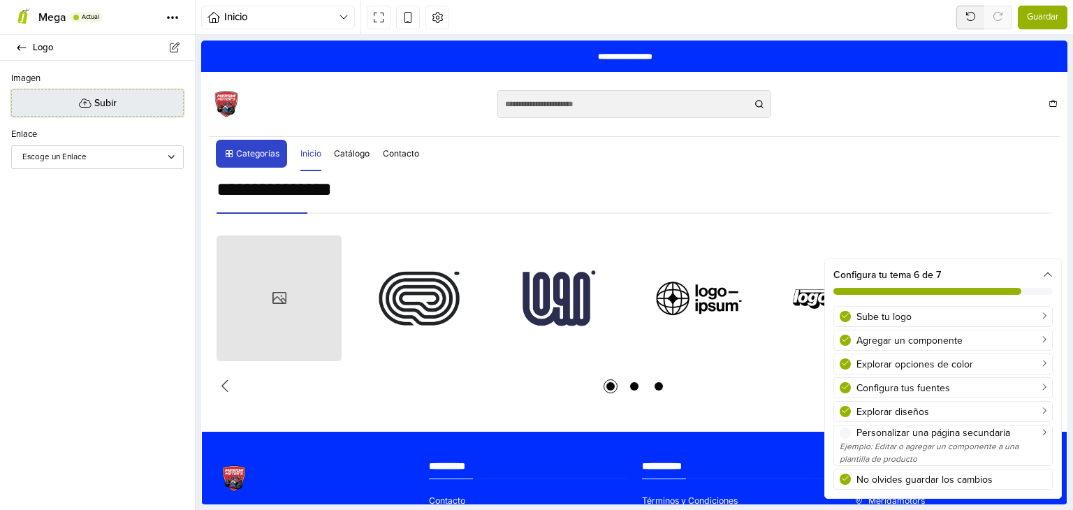
click at [96, 108] on span "Subir" at bounding box center [105, 103] width 22 height 15
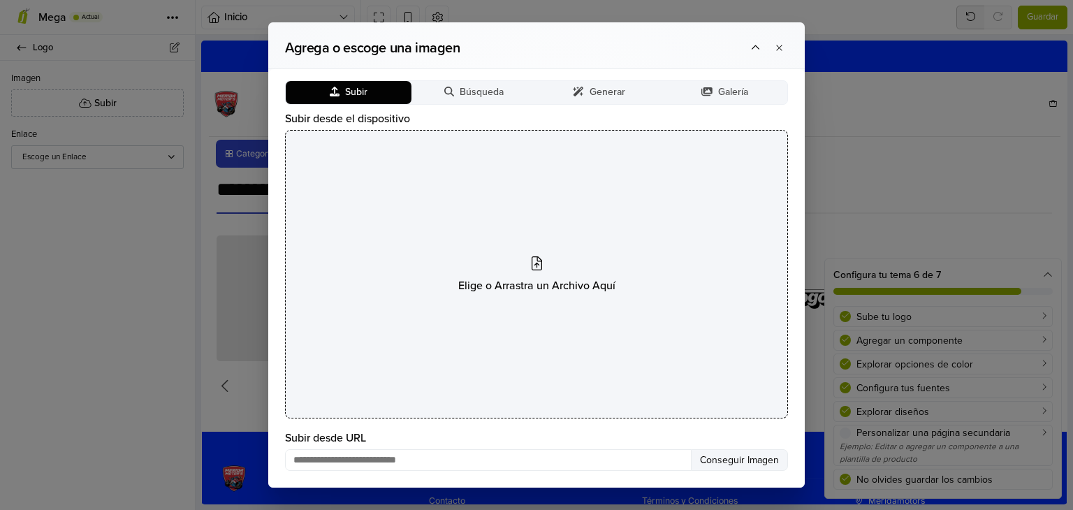
click at [545, 227] on div "Elige o Arrastra un Archivo Aquí" at bounding box center [536, 274] width 503 height 289
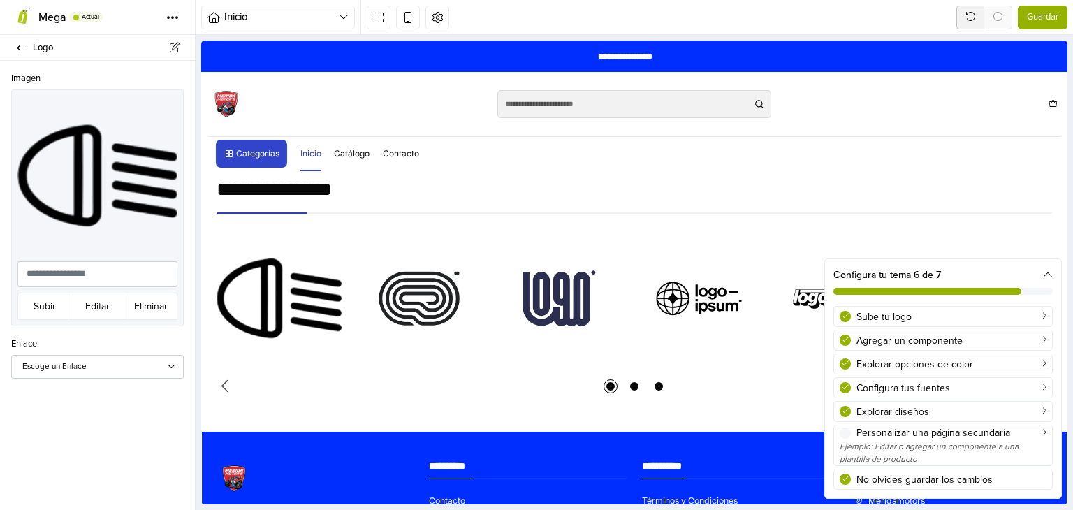
click at [1042, 15] on span "Guardar" at bounding box center [1042, 17] width 31 height 14
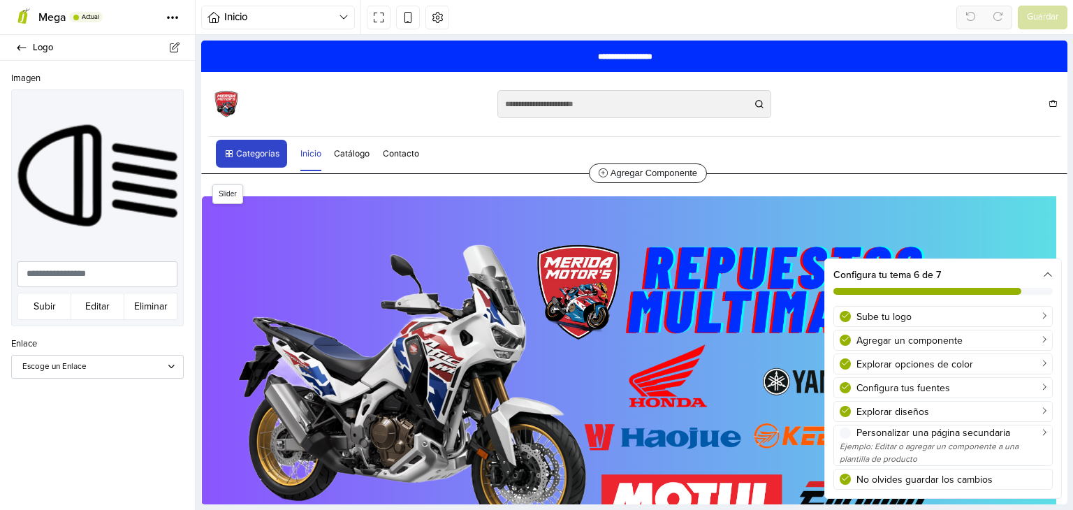
scroll to position [0, 0]
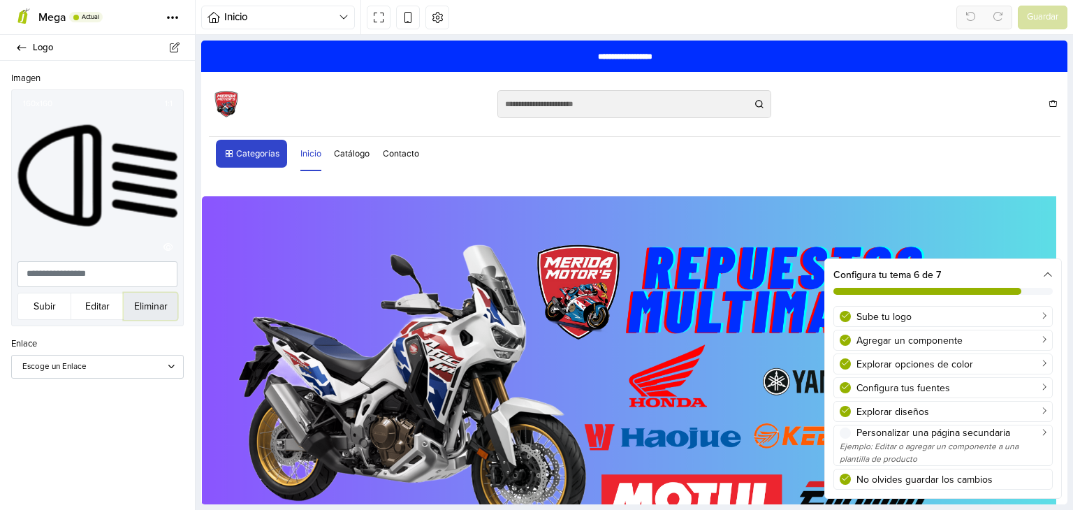
click at [143, 302] on button "Eliminar" at bounding box center [151, 306] width 54 height 27
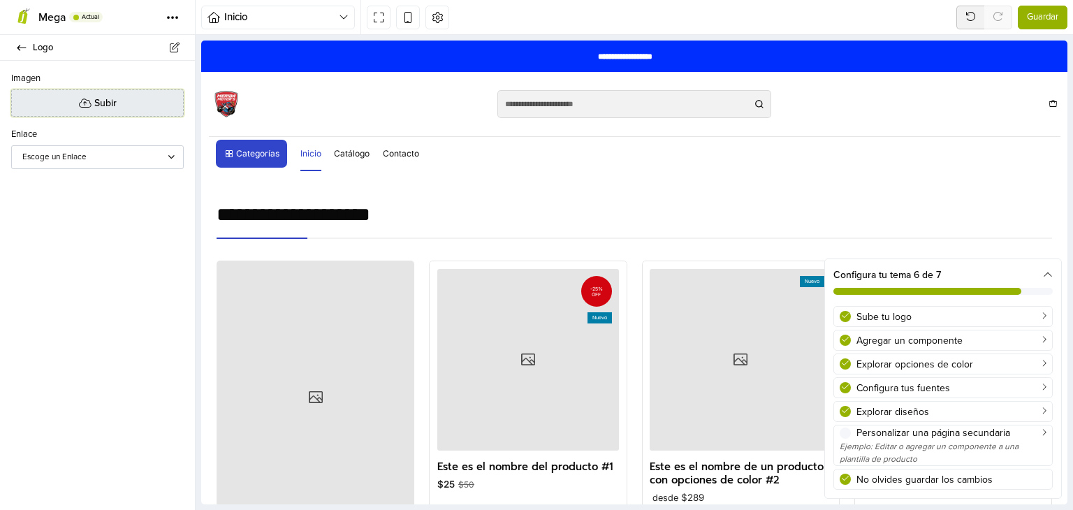
click at [106, 107] on span "Subir" at bounding box center [105, 103] width 22 height 15
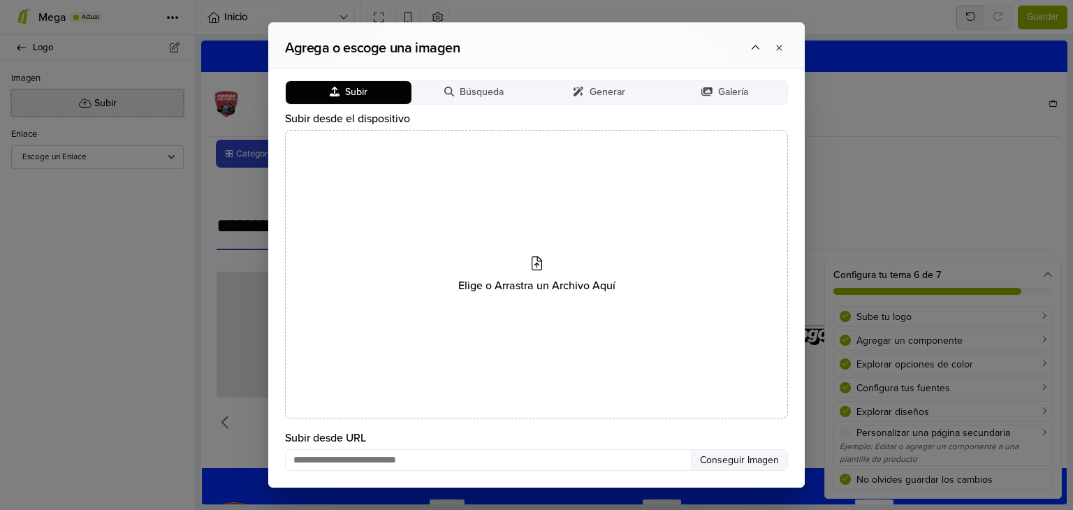
scroll to position [2143, 0]
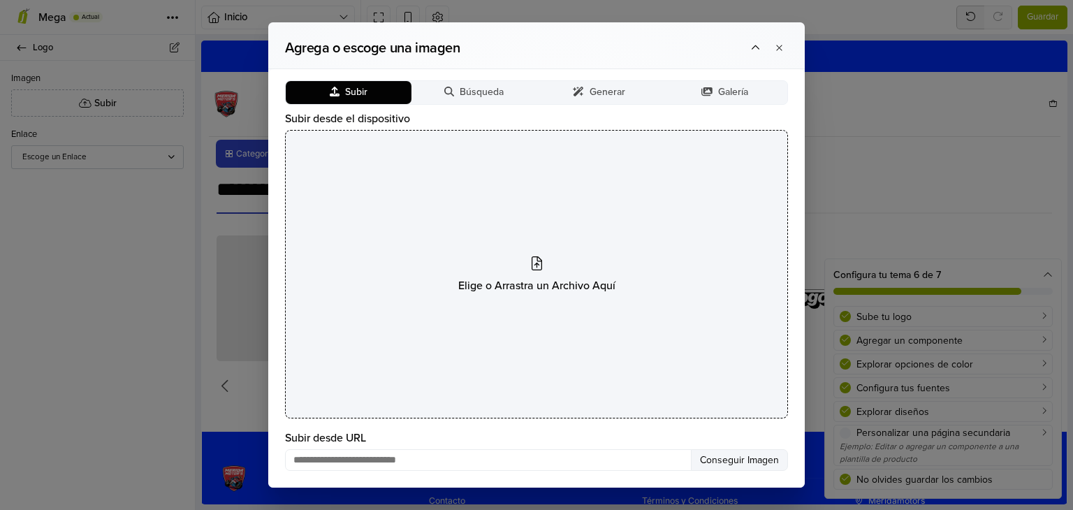
click at [555, 288] on span "Elige o Arrastra un Archivo Aquí" at bounding box center [536, 285] width 157 height 17
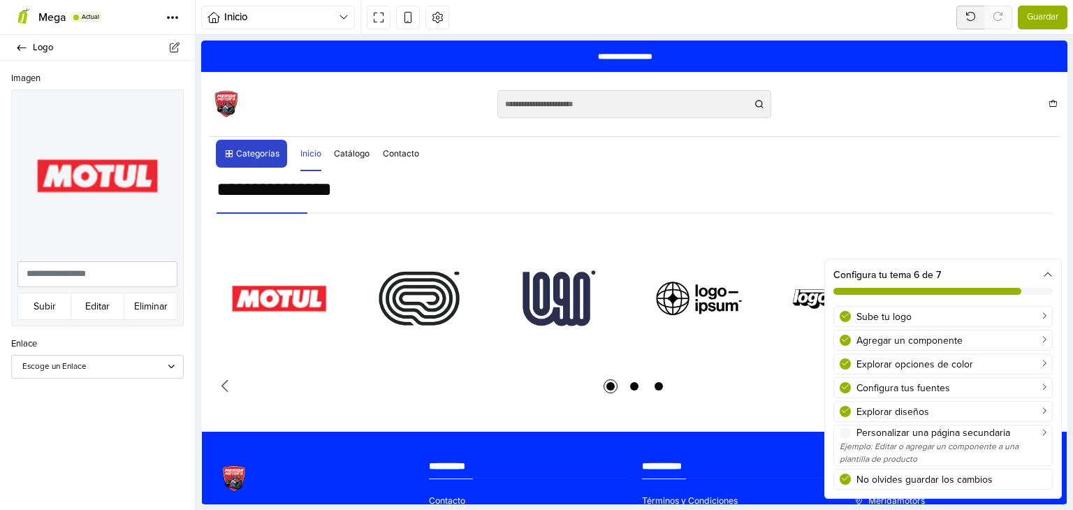
click at [1037, 13] on span "Guardar" at bounding box center [1042, 17] width 31 height 14
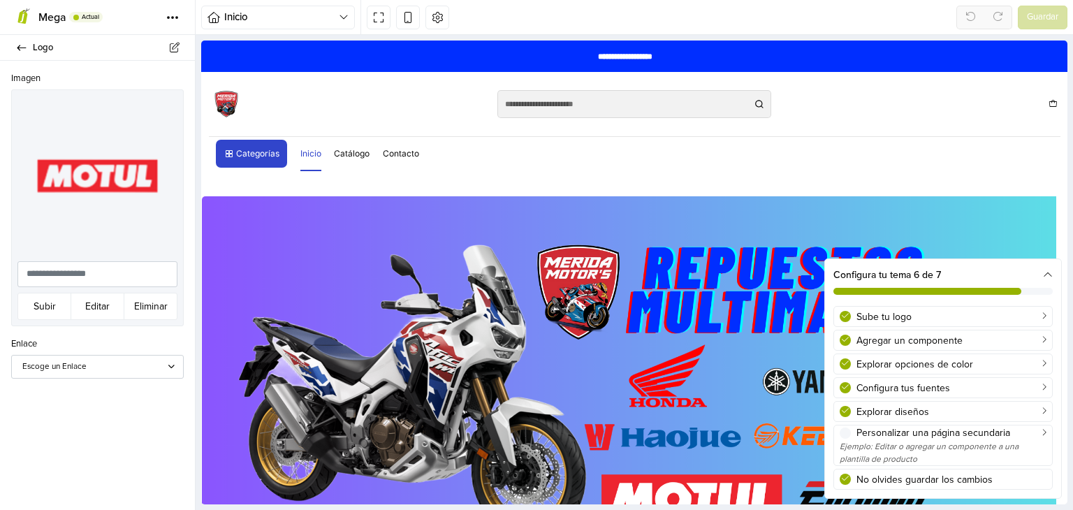
scroll to position [0, 0]
